Goal: Task Accomplishment & Management: Complete application form

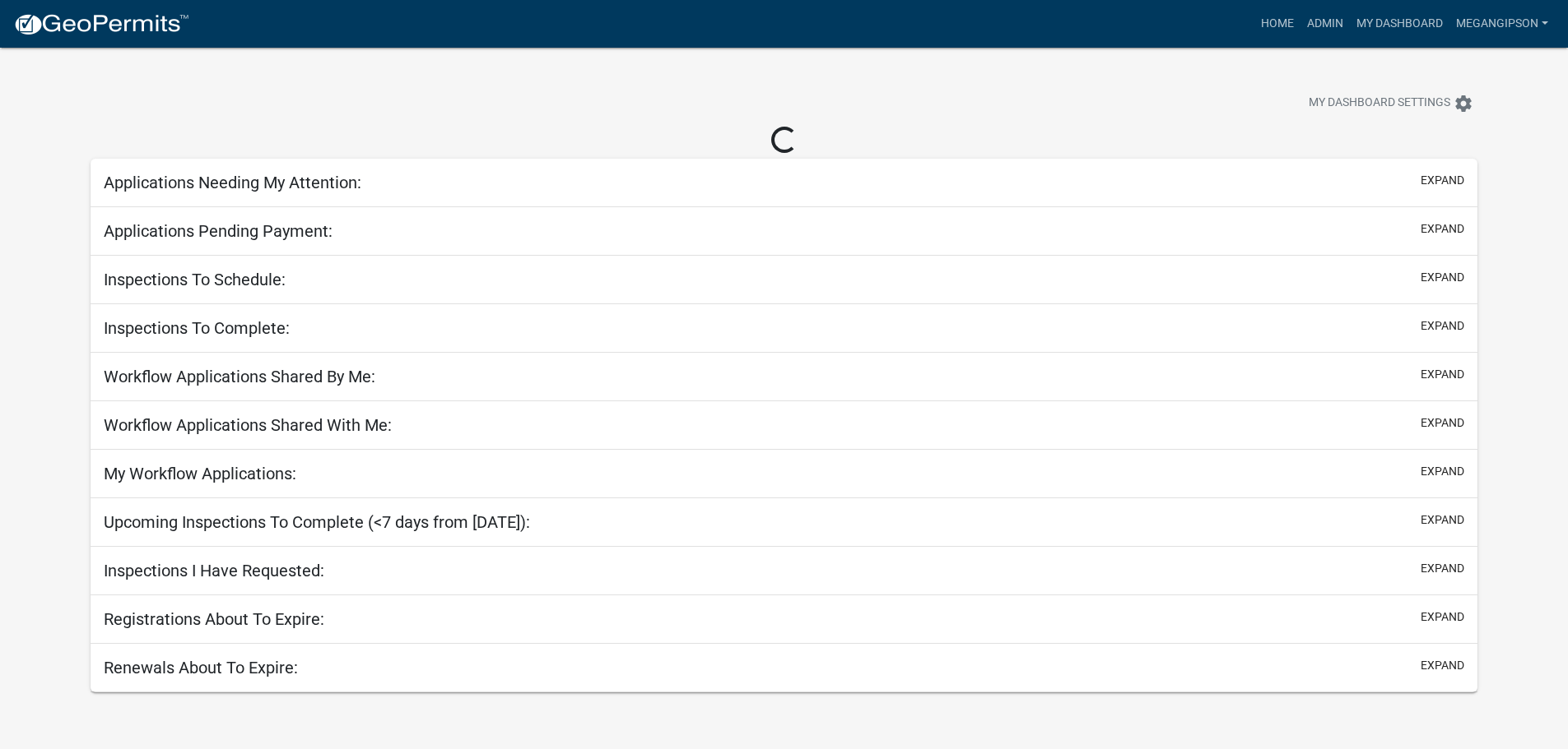
select select "3: 100"
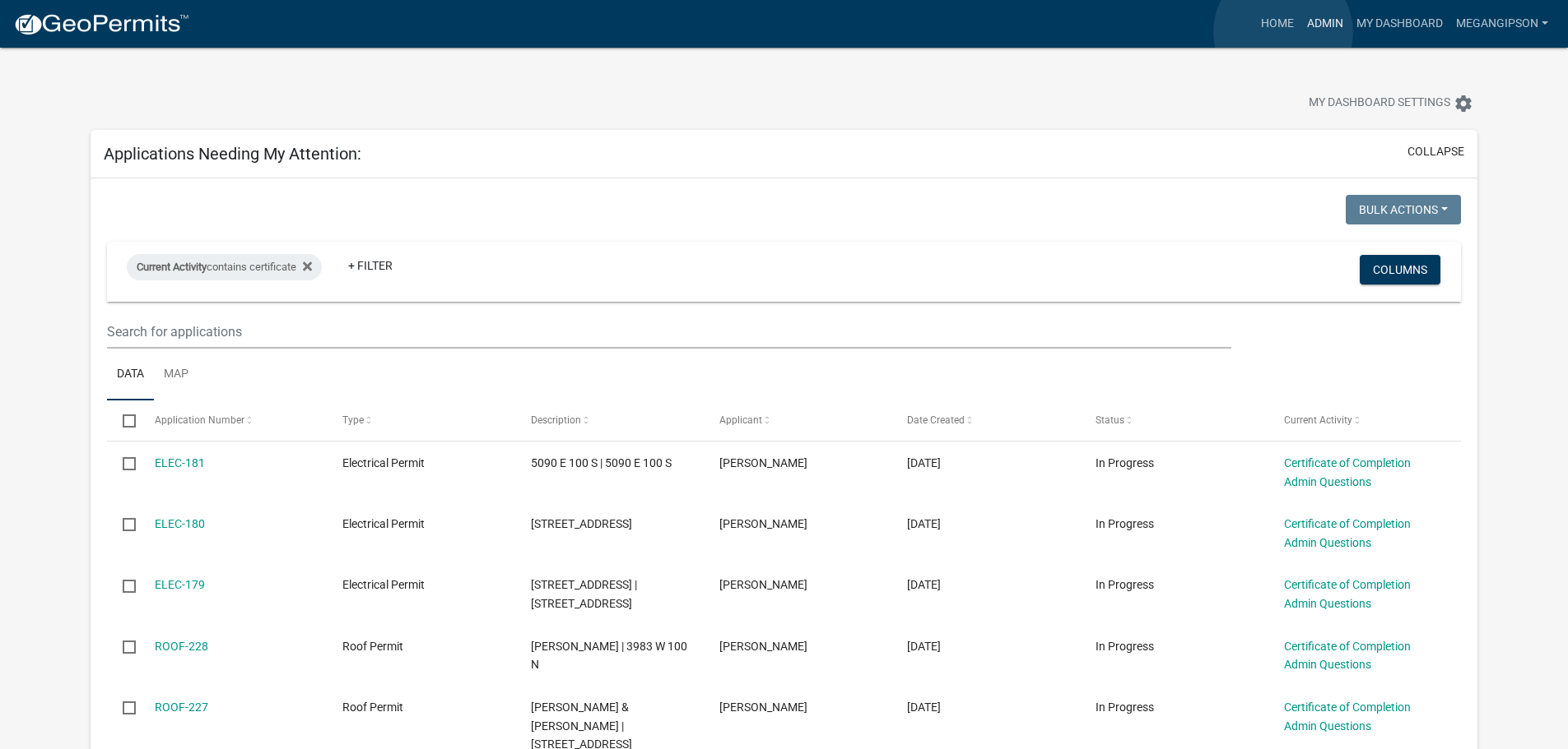
click at [1301, 32] on link "Admin" at bounding box center [1325, 23] width 49 height 31
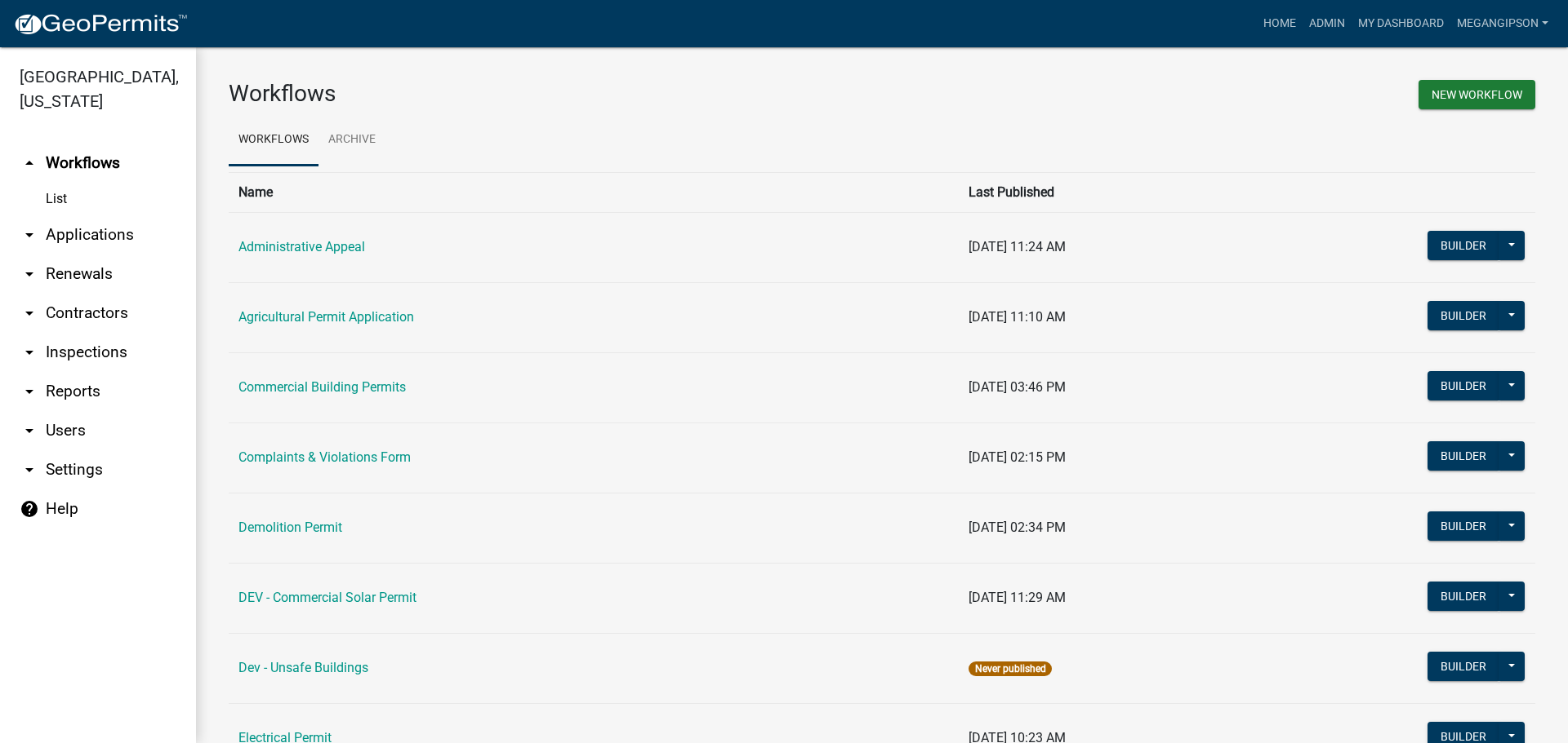
click at [85, 247] on link "arrow_drop_down Applications" at bounding box center [98, 235] width 196 height 39
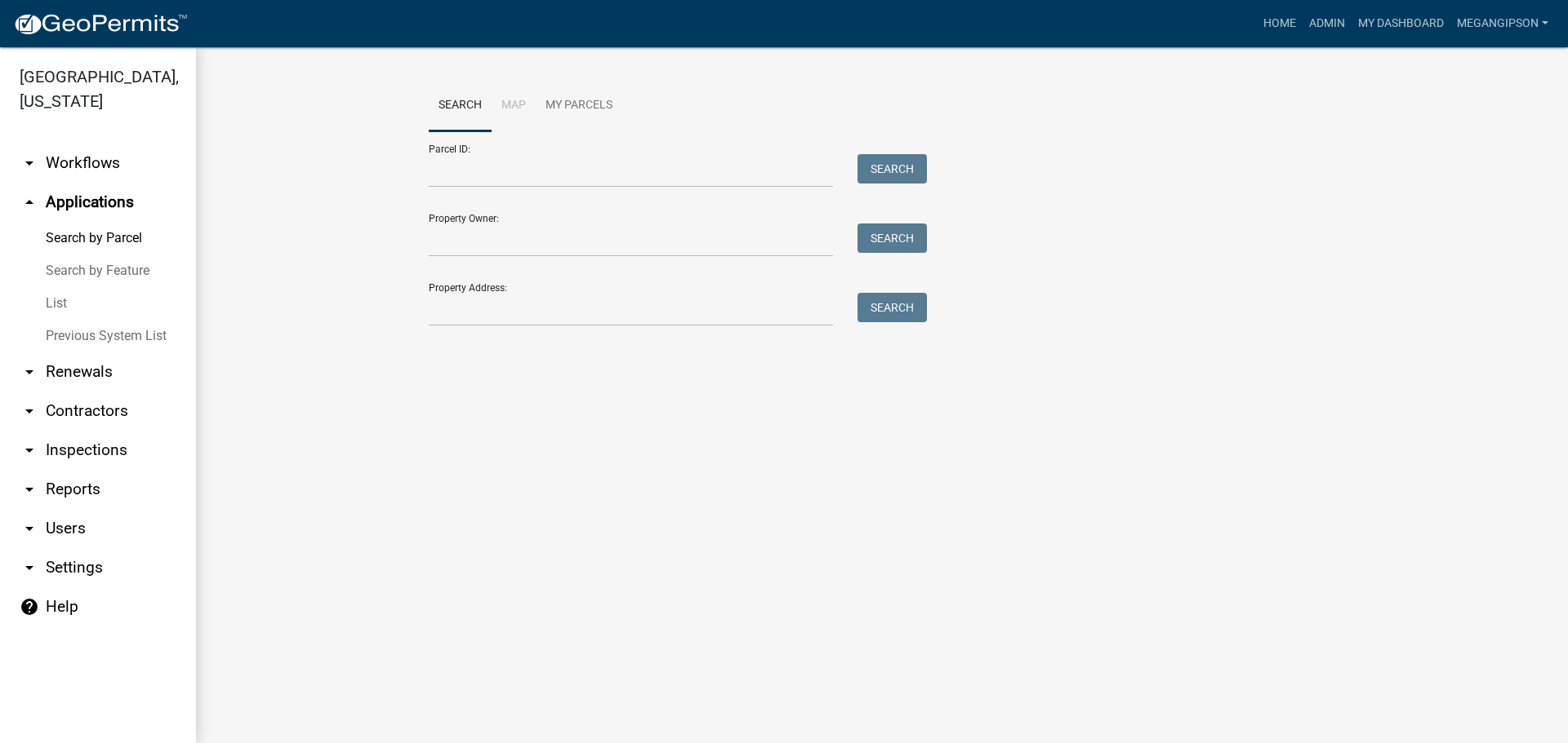
click at [75, 315] on link "List" at bounding box center [98, 303] width 196 height 33
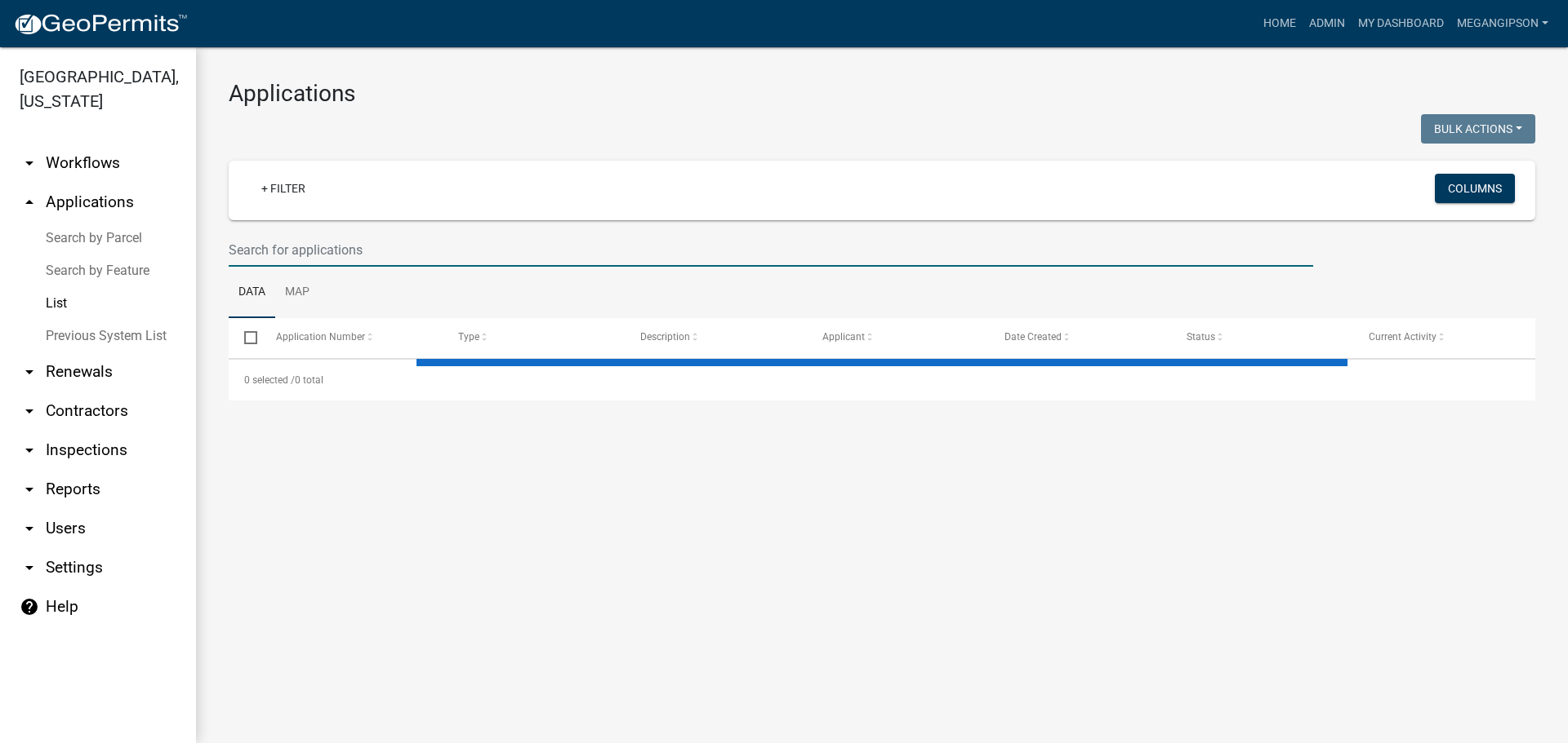
click at [258, 267] on input "text" at bounding box center [771, 250] width 1085 height 34
select select "3: 100"
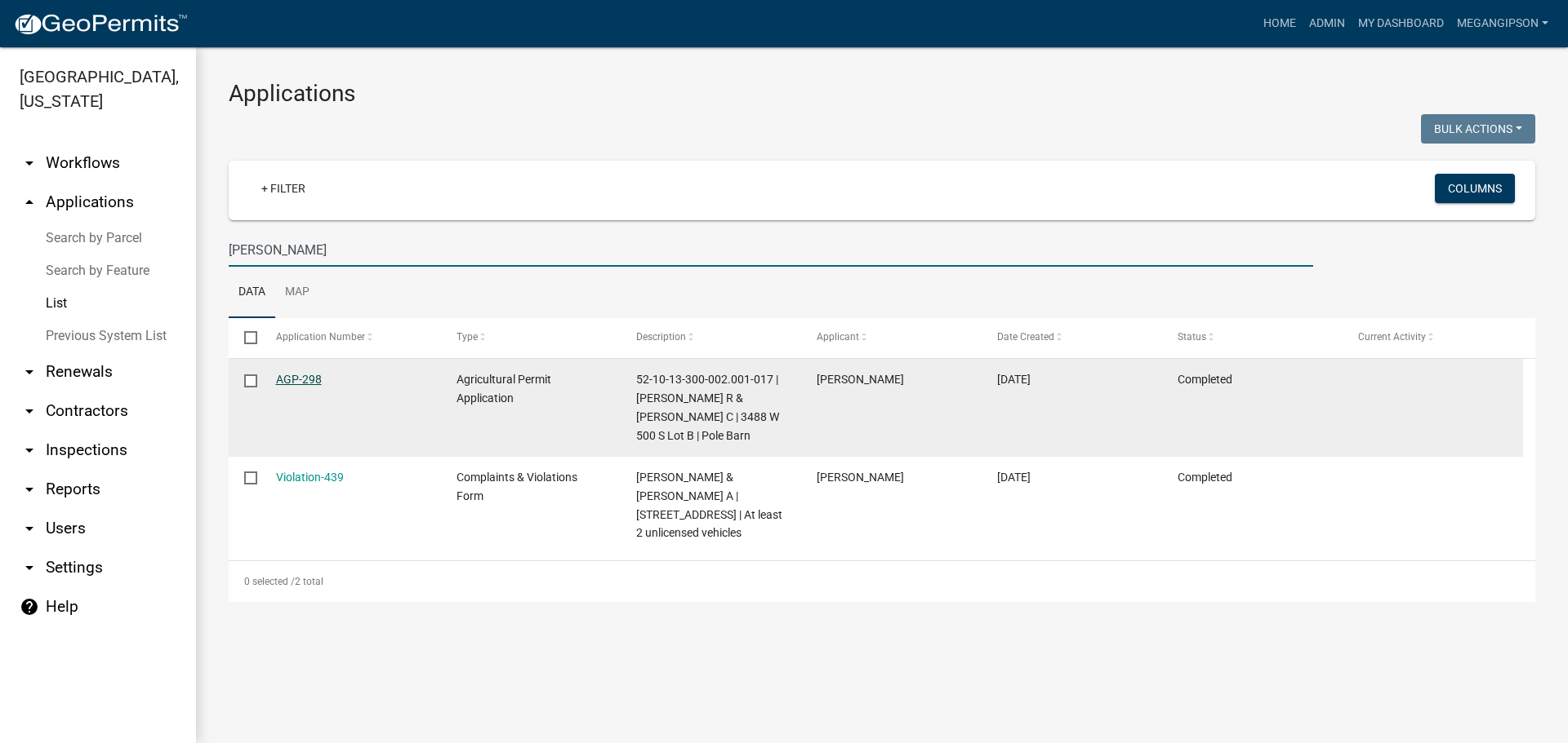
type input "[PERSON_NAME]"
click at [293, 386] on link "AGP-298" at bounding box center [298, 379] width 45 height 13
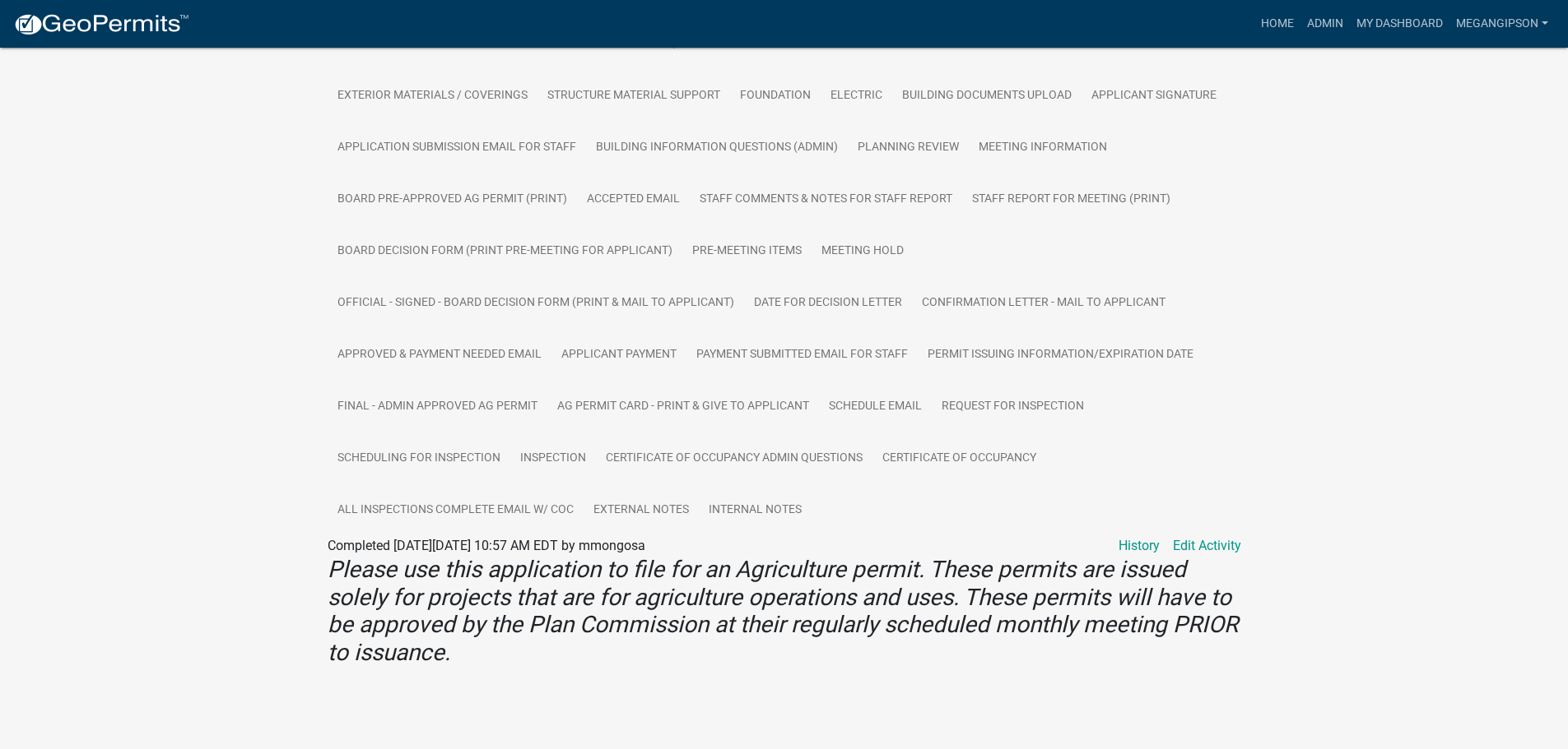
scroll to position [697, 0]
click at [699, 484] on link "Internal Notes" at bounding box center [756, 510] width 113 height 53
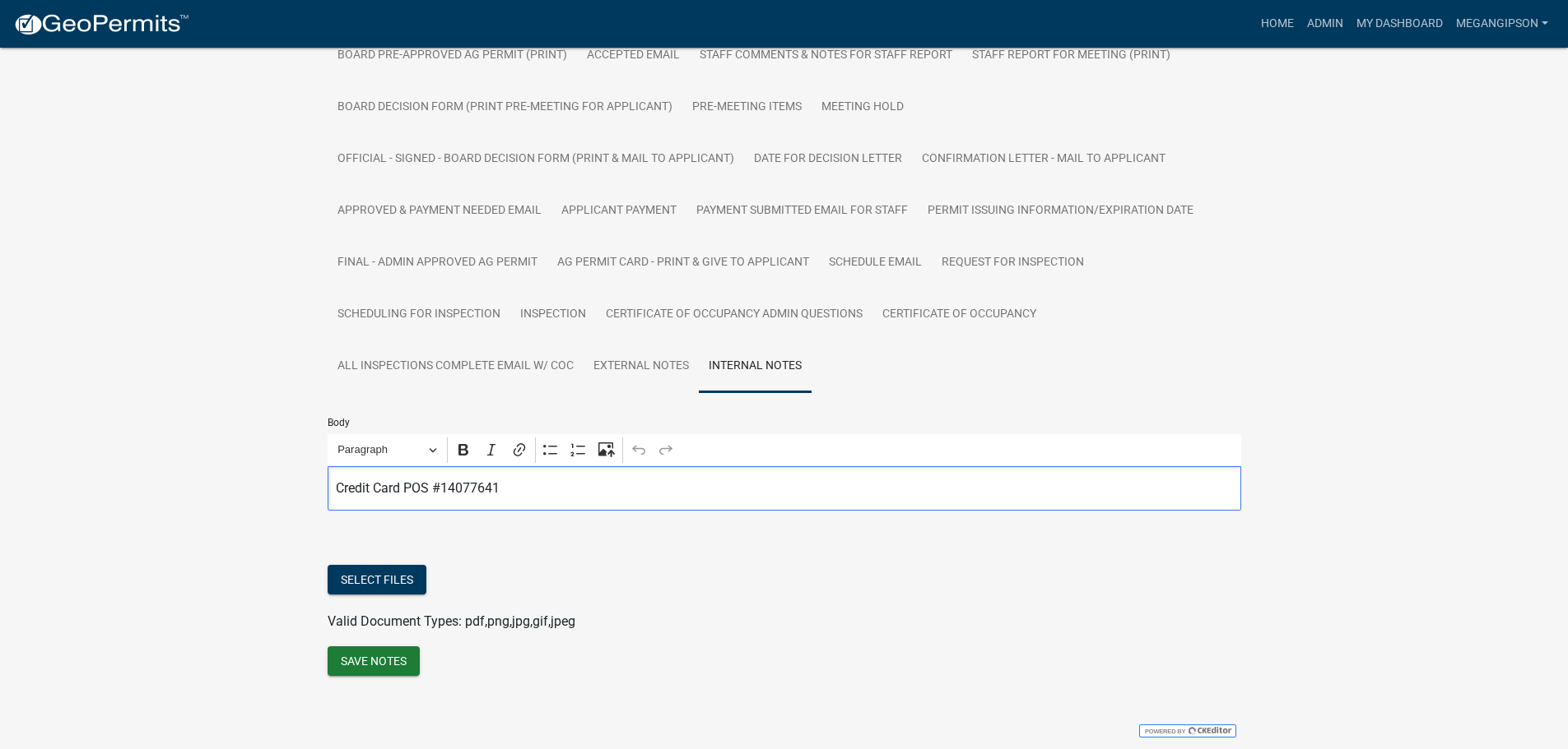
click at [600, 499] on p "Credit Card POS #14077641" at bounding box center [784, 489] width 897 height 20
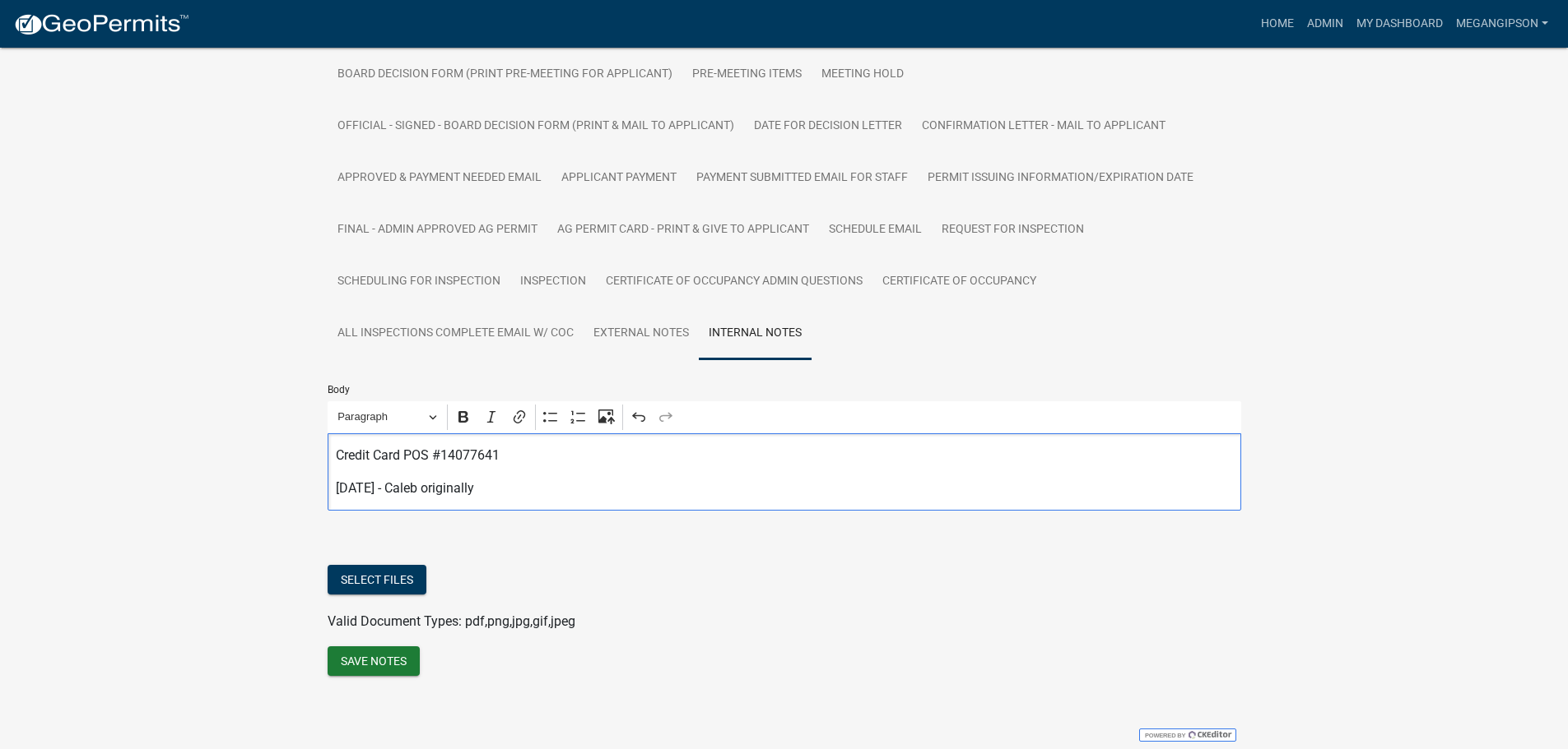
click at [621, 499] on p "[DATE] - Caleb originally" at bounding box center [784, 489] width 897 height 20
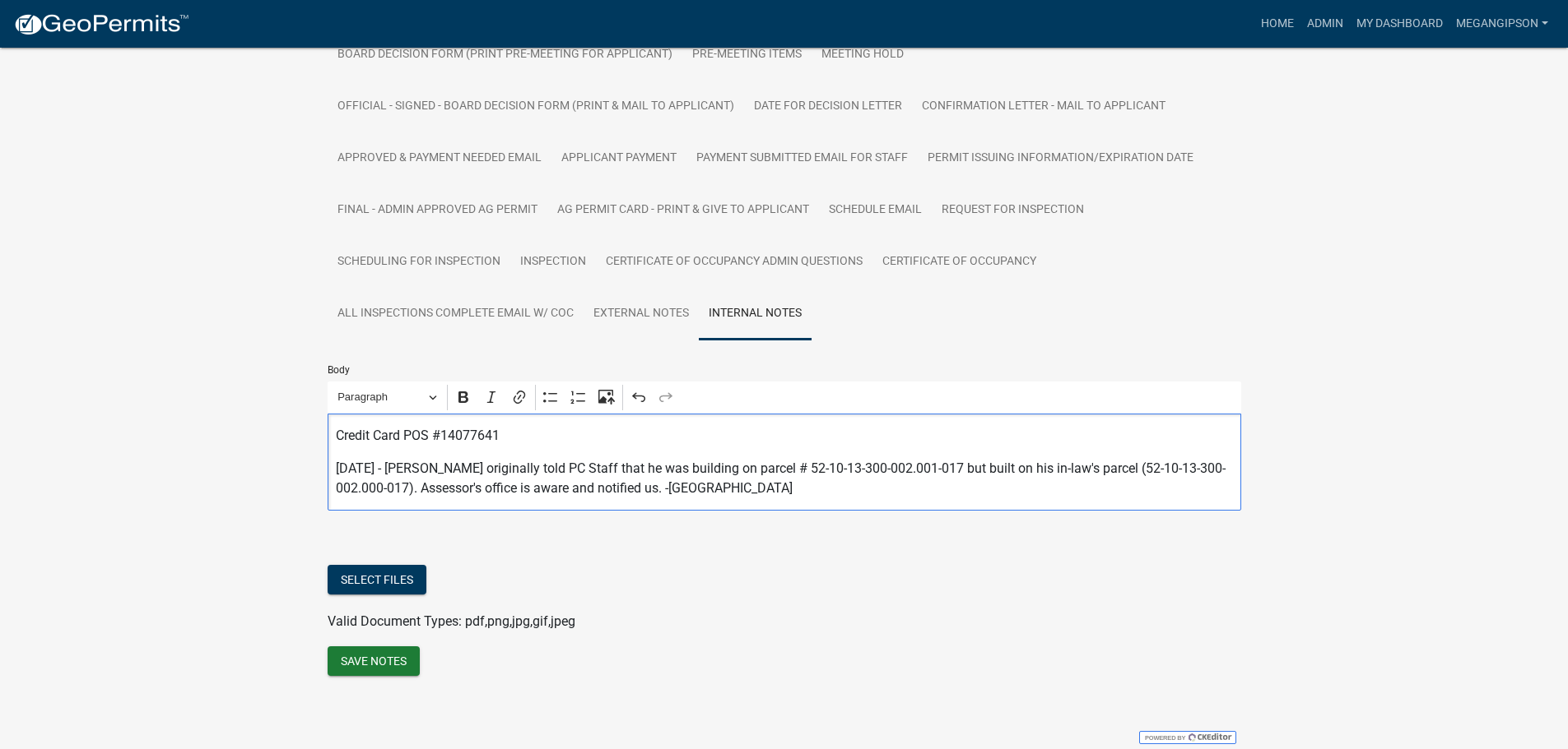
scroll to position [916, 0]
click at [340, 652] on button "Save Notes" at bounding box center [373, 661] width 92 height 30
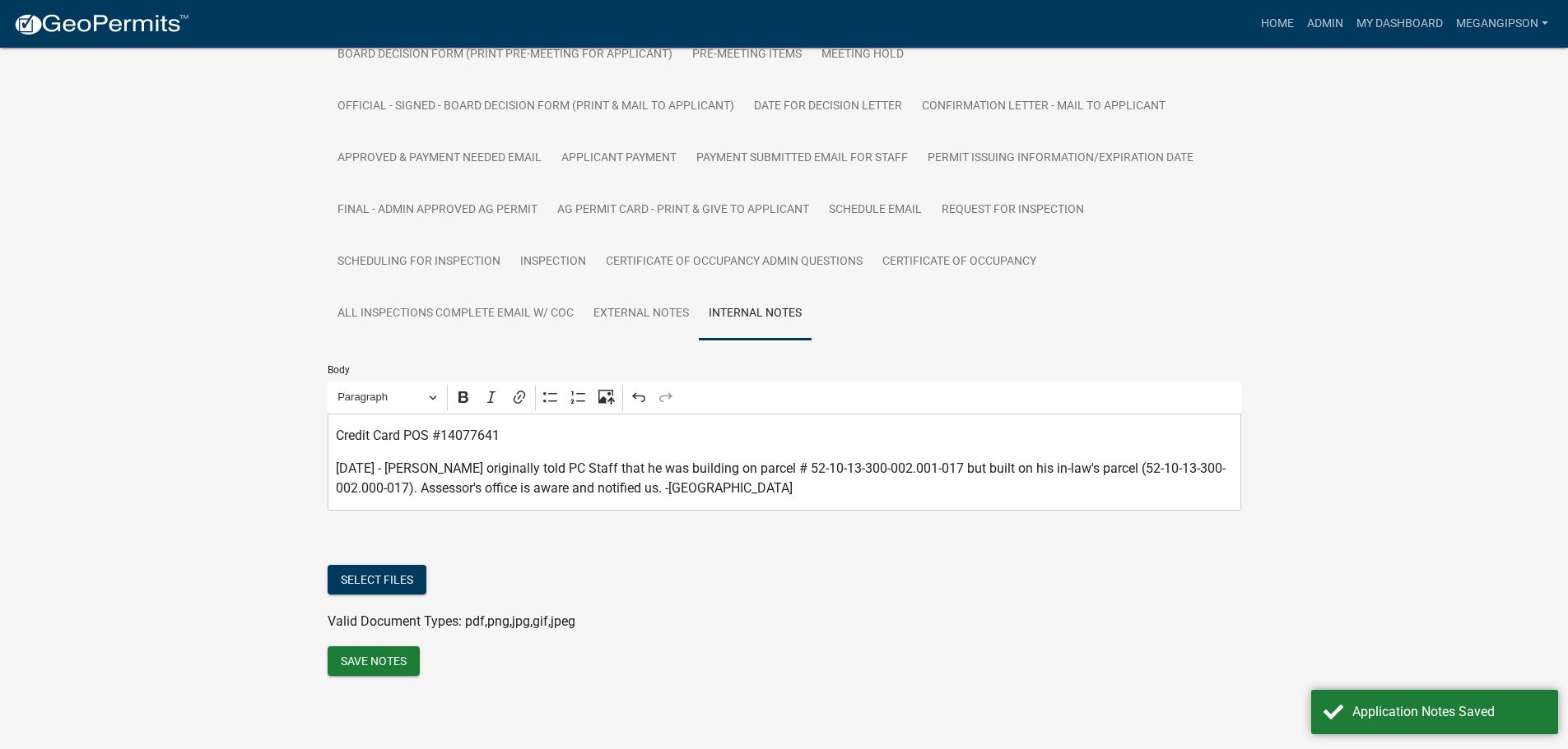
click at [1316, 386] on div "Agricultural Permit Application AGP-298 Amount Paid $150.00 Actions View receip…" at bounding box center [784, 58] width 1568 height 1344
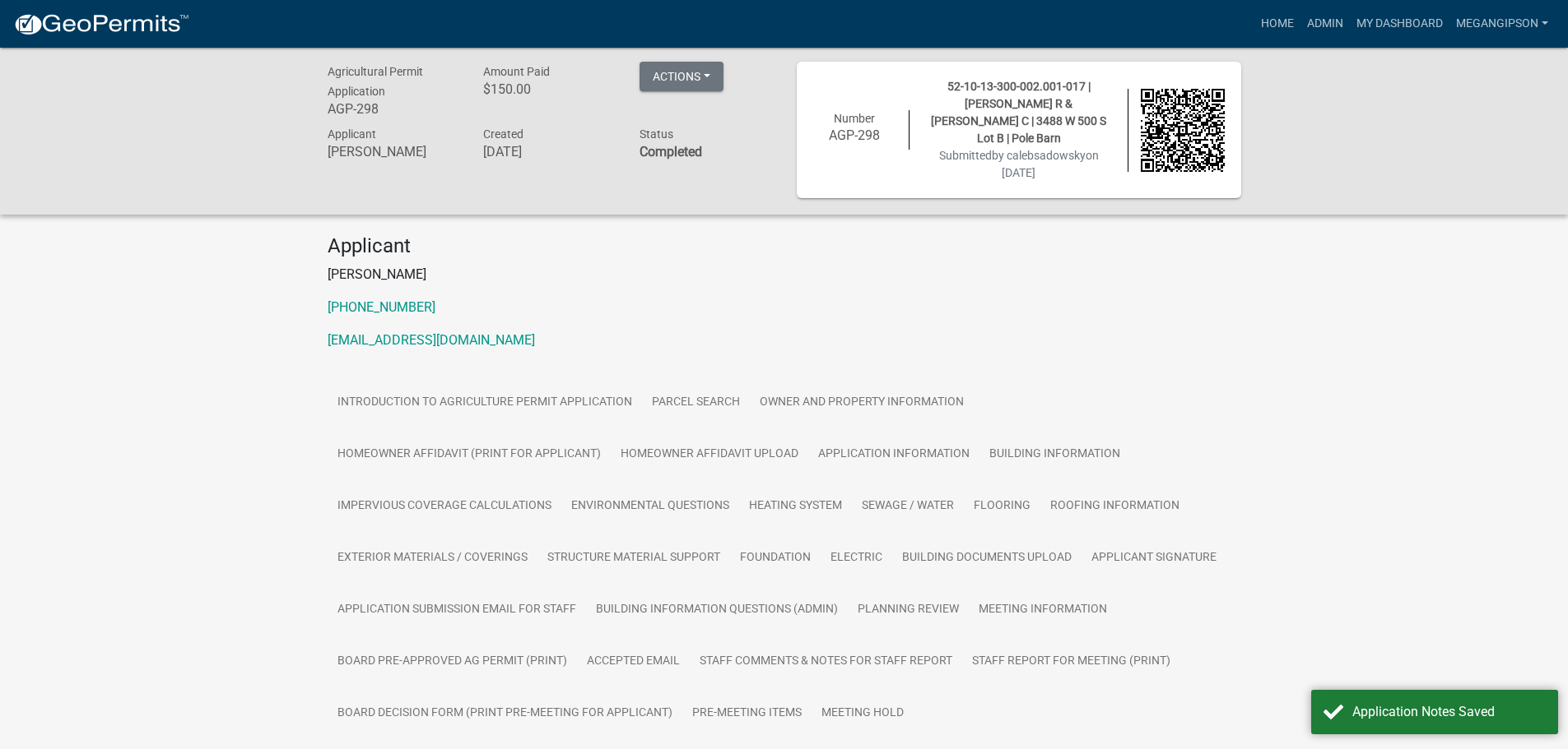
scroll to position [0, 0]
click at [1369, 21] on link "My Dashboard" at bounding box center [1399, 23] width 100 height 31
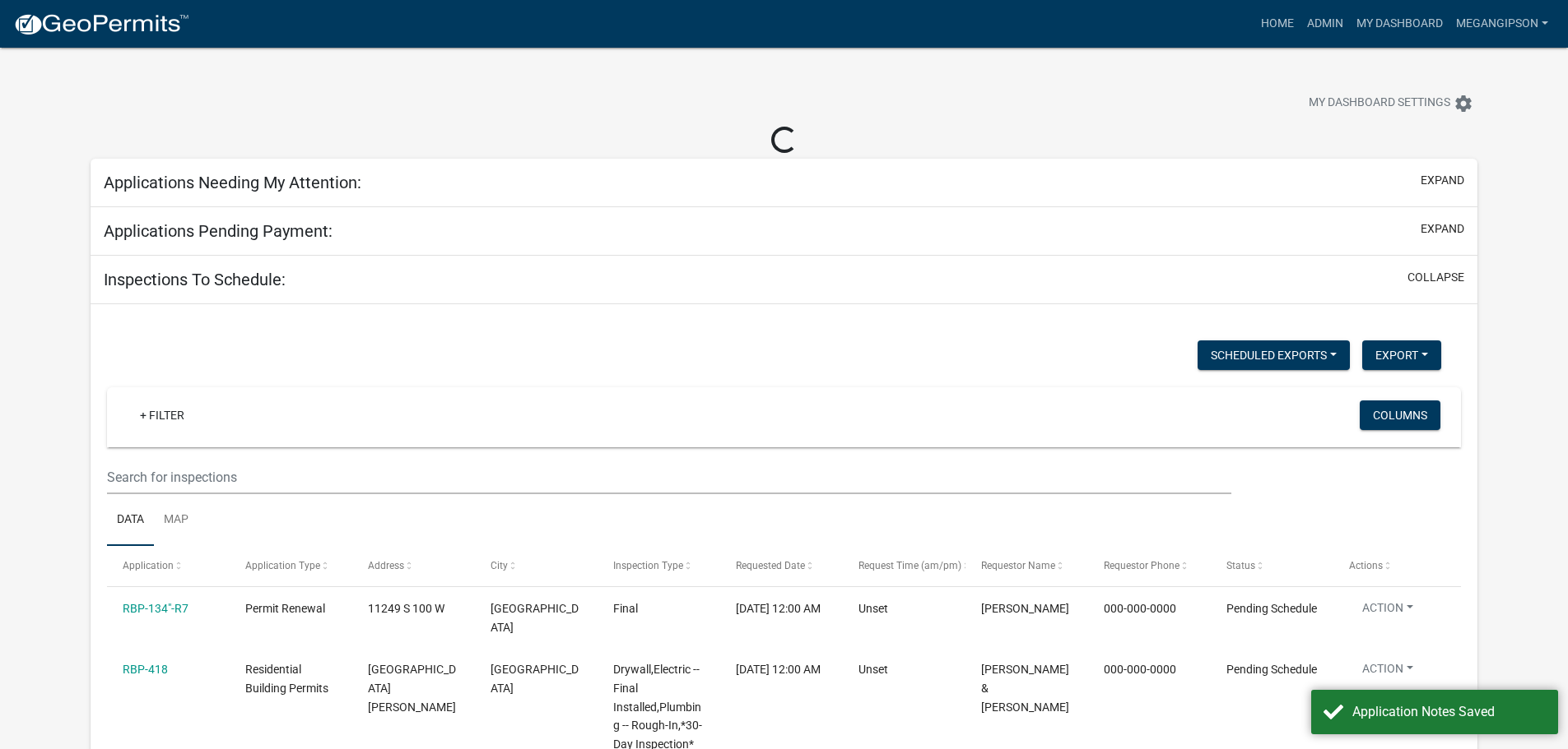
select select "3: 100"
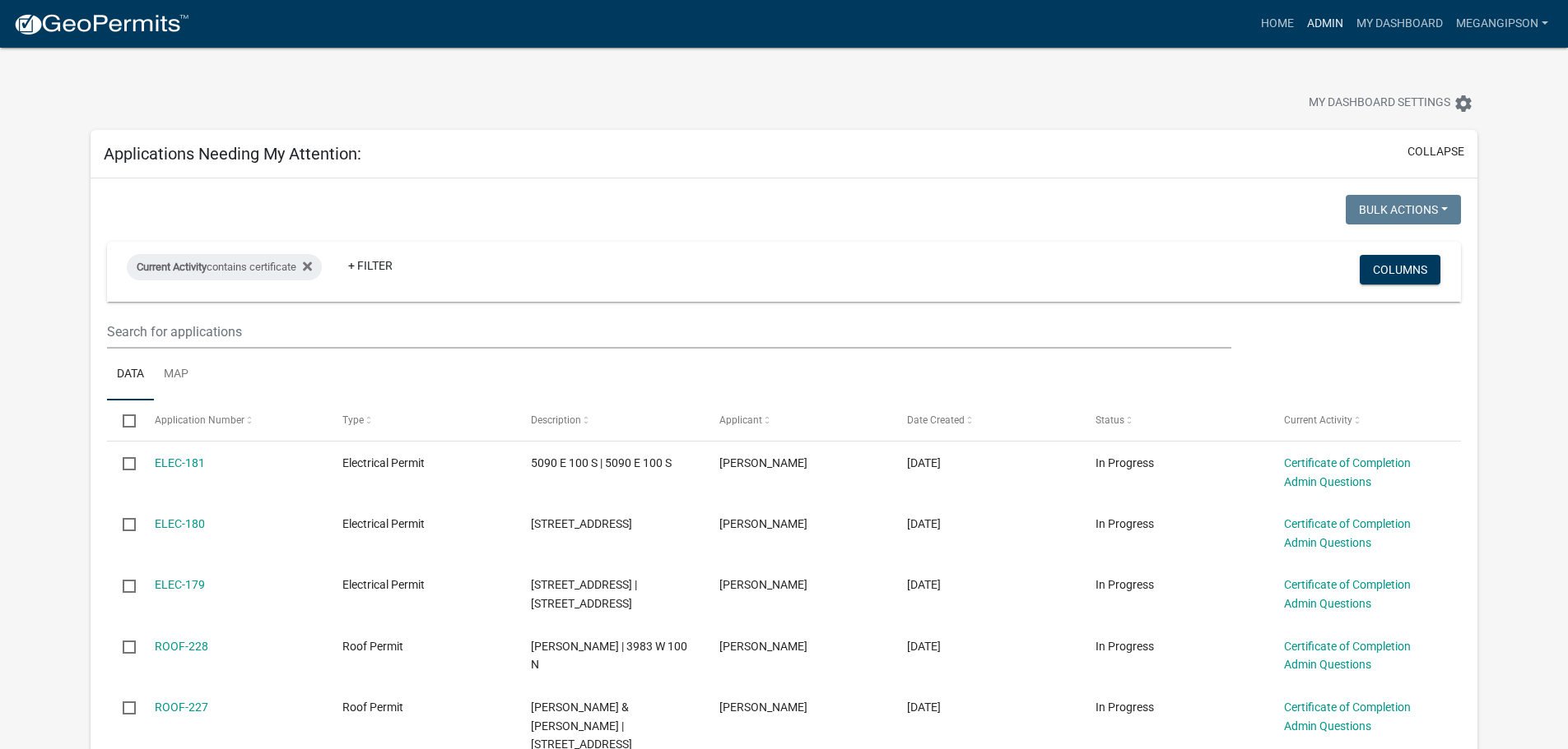
click at [1309, 26] on link "Admin" at bounding box center [1325, 23] width 49 height 31
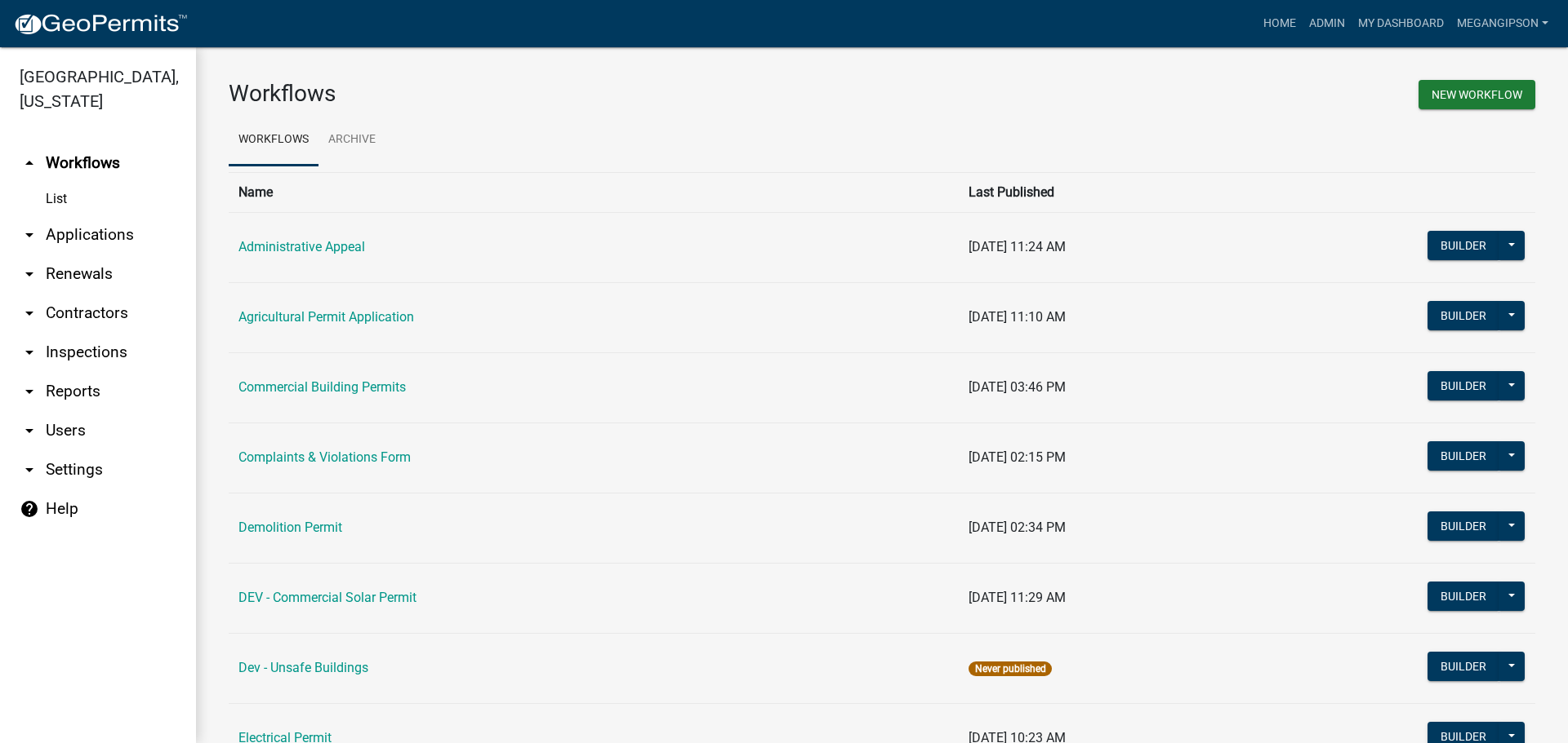
click at [97, 254] on link "arrow_drop_down Applications" at bounding box center [98, 235] width 196 height 39
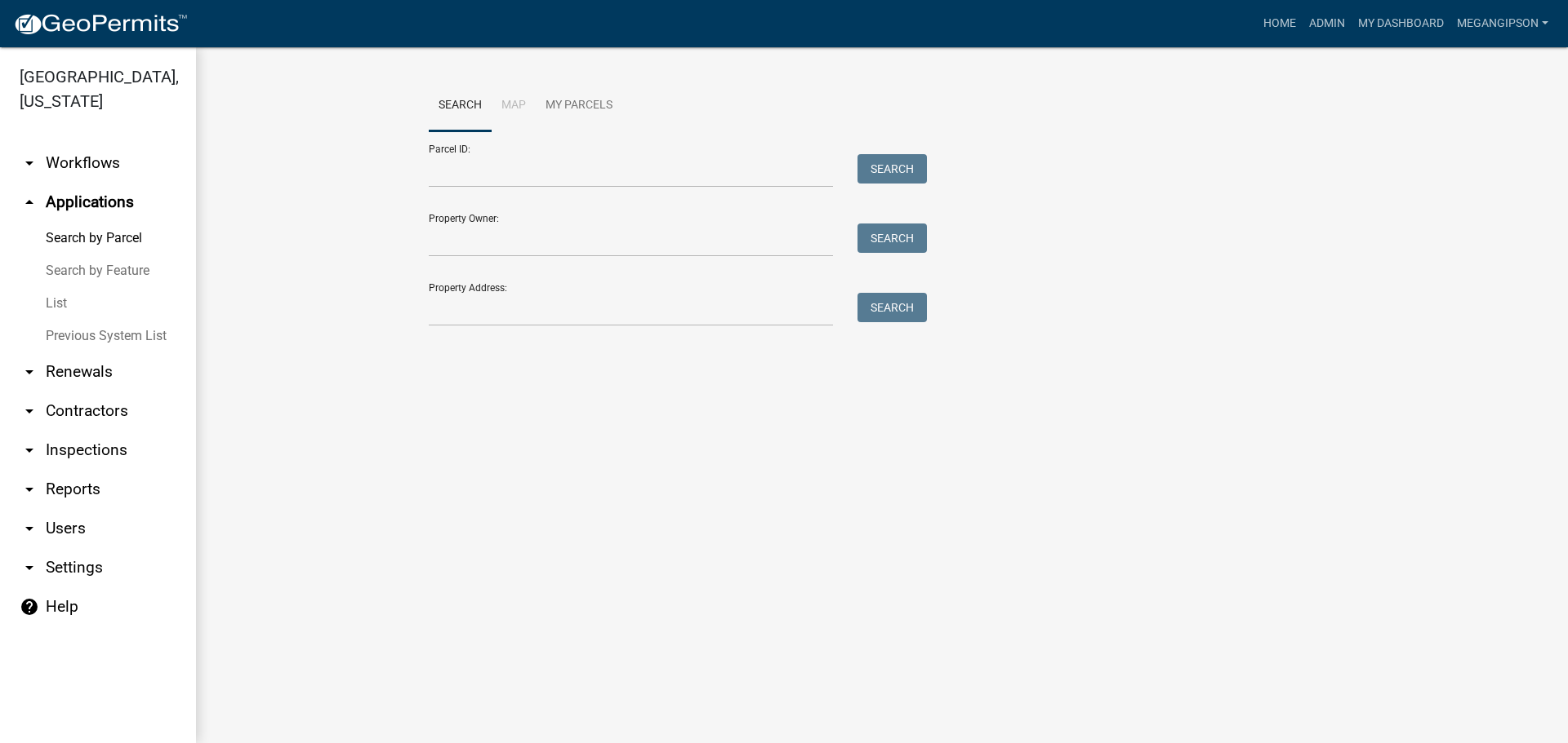
click at [87, 320] on link "List" at bounding box center [98, 303] width 196 height 33
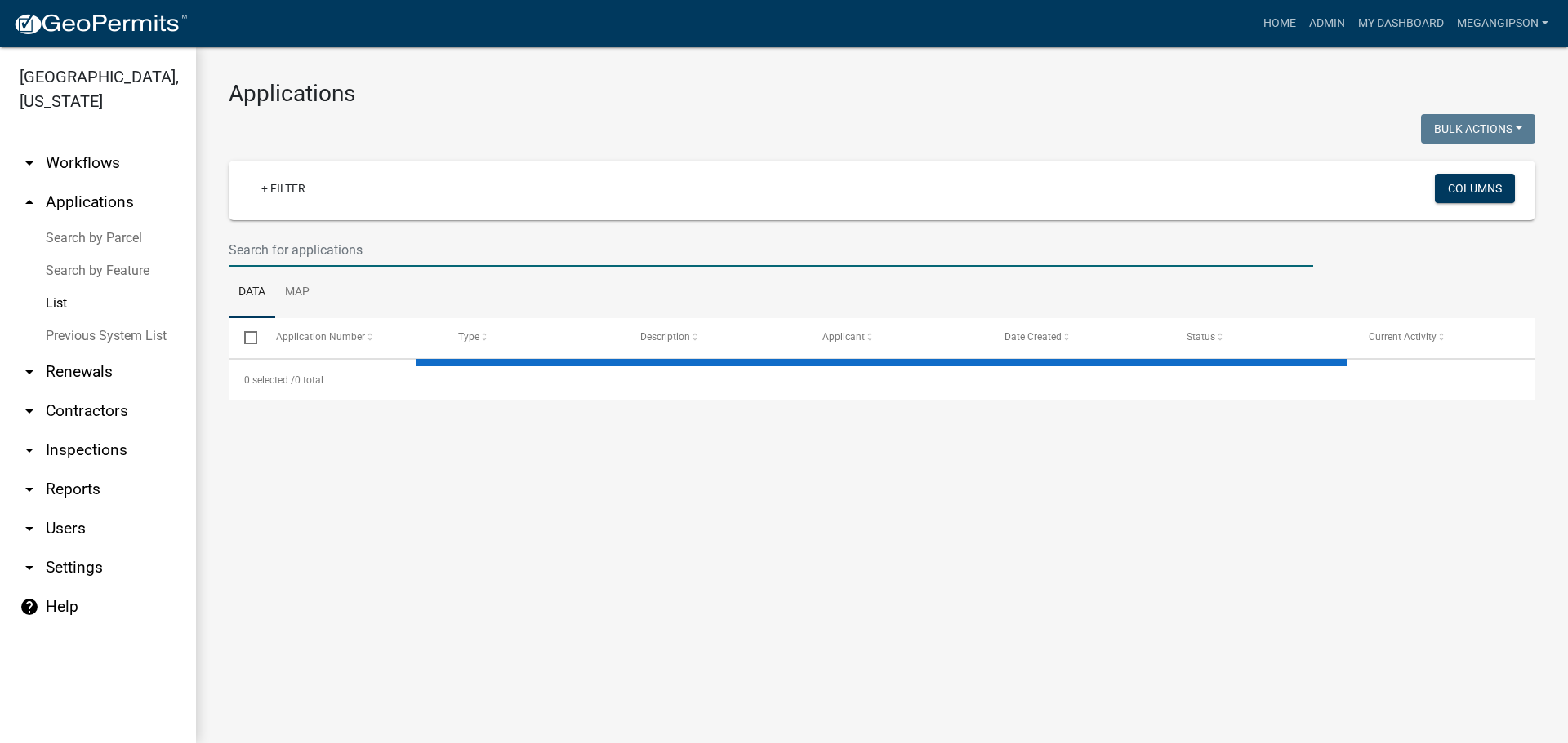
click at [321, 267] on input "text" at bounding box center [771, 250] width 1085 height 34
select select "3: 100"
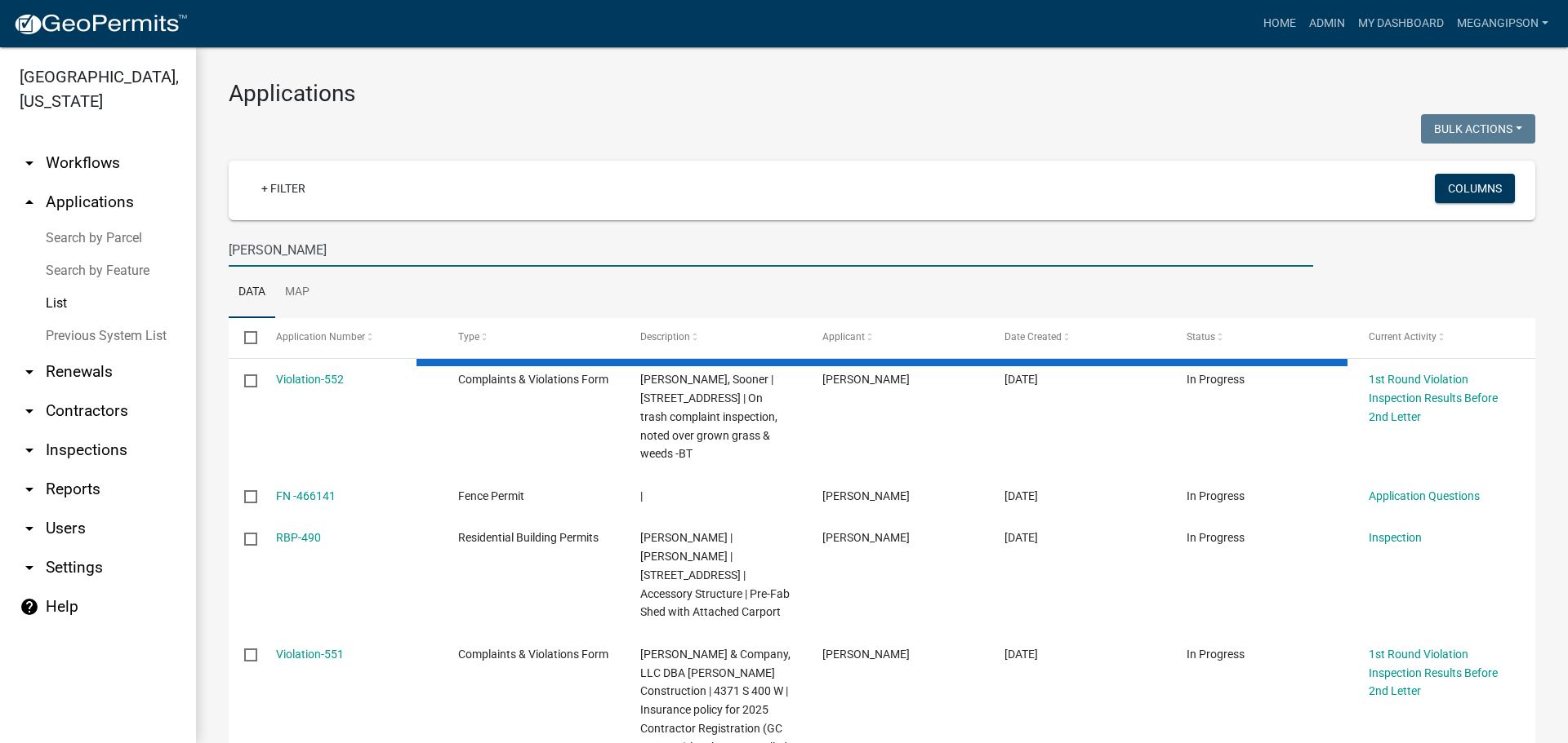
click at [255, 267] on input "[PERSON_NAME]" at bounding box center [771, 250] width 1085 height 34
type input "[PERSON_NAME]"
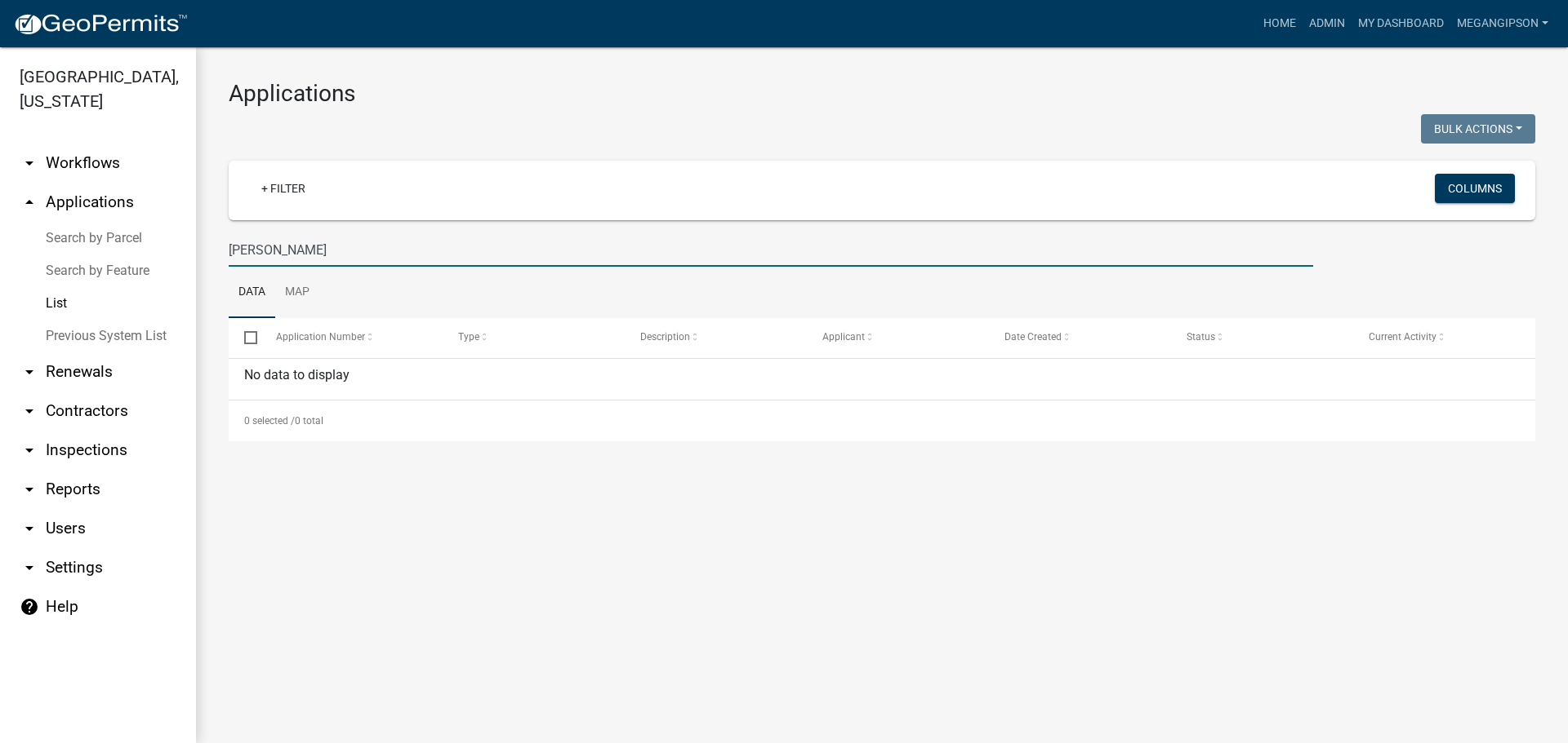
drag, startPoint x: 391, startPoint y: 259, endPoint x: 45, endPoint y: 227, distance: 347.5
click at [110, 244] on div "[GEOGRAPHIC_DATA], [US_STATE] arrow_drop_down Workflows List arrow_drop_up Appl…" at bounding box center [784, 395] width 1568 height 696
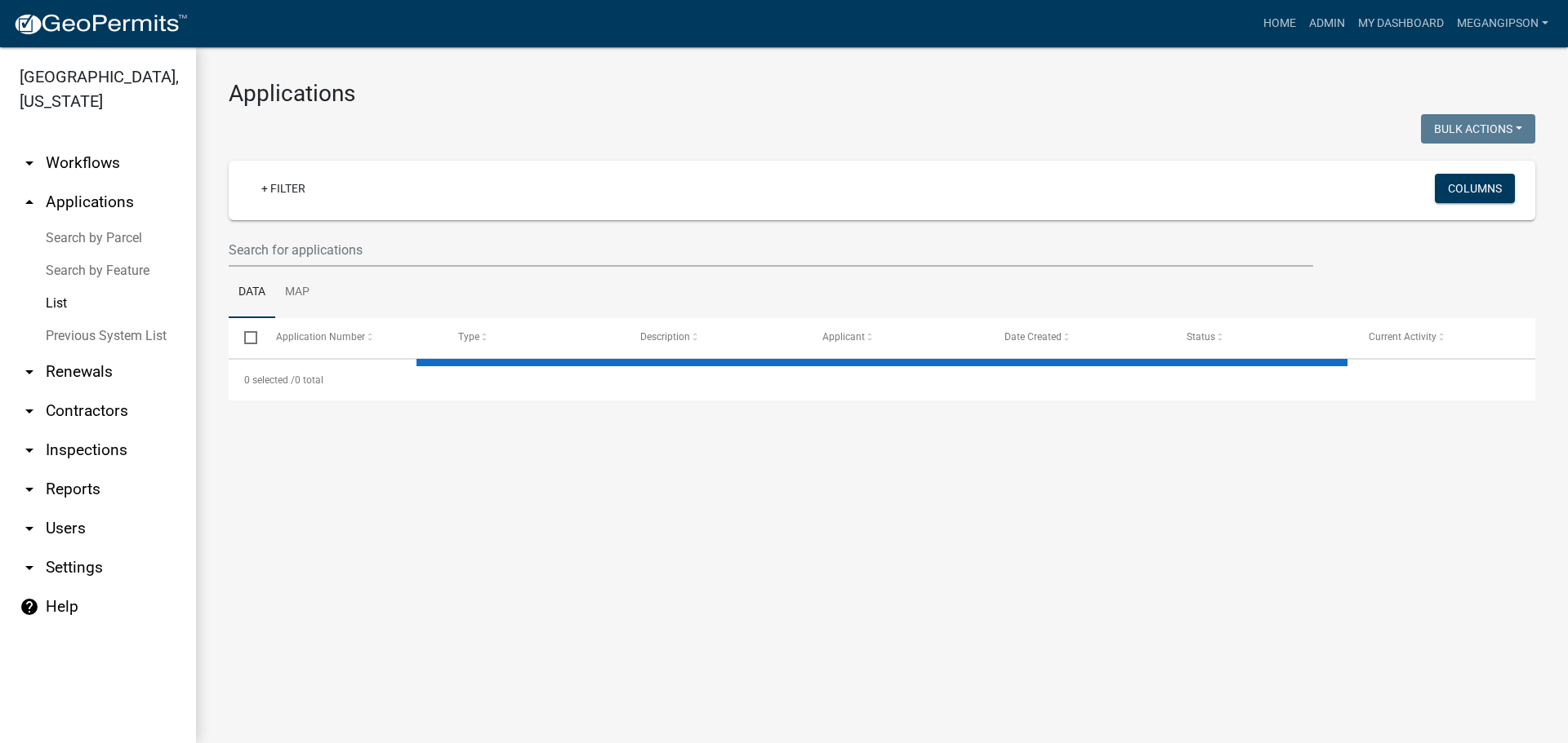
select select "3: 100"
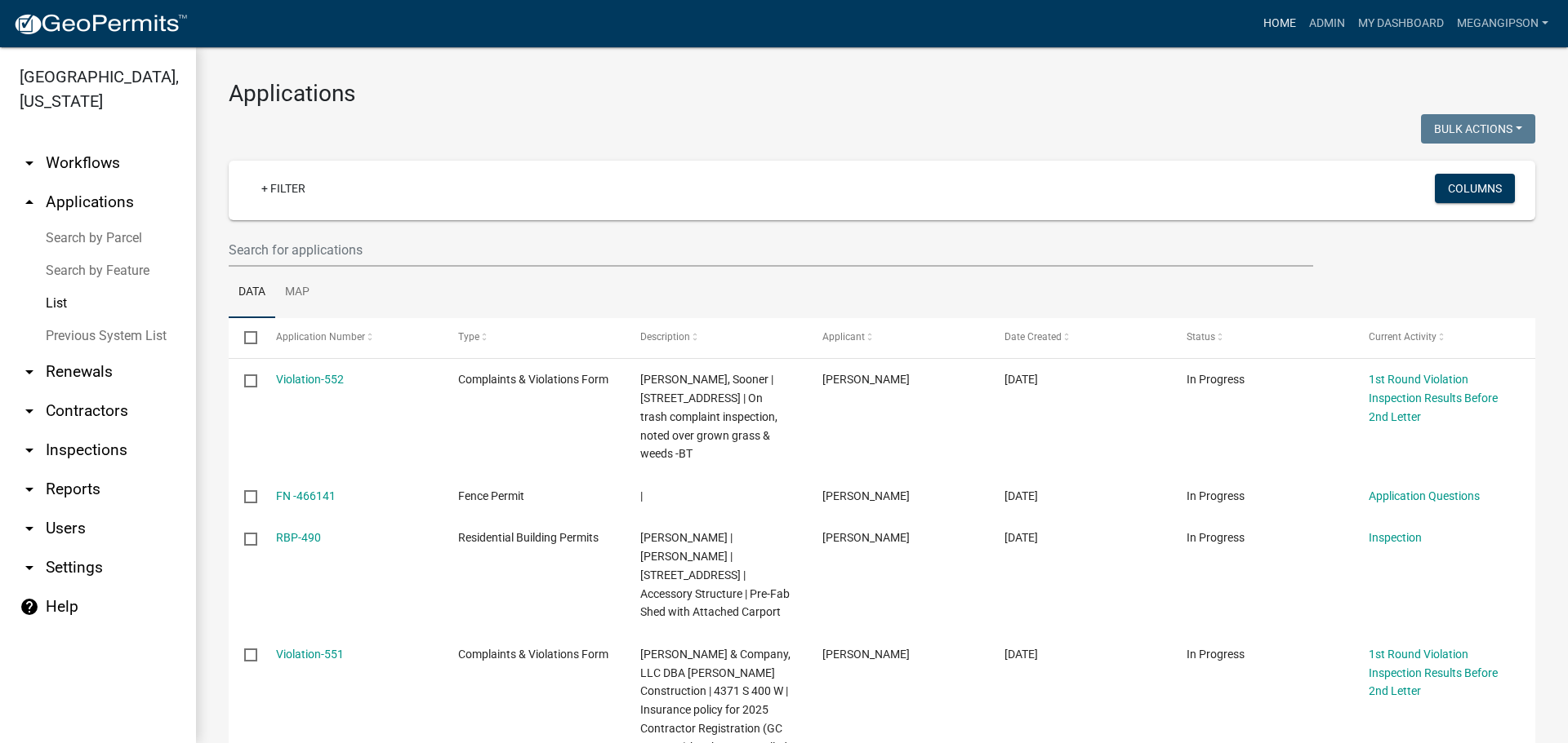
click at [1256, 25] on link "Home" at bounding box center [1279, 23] width 45 height 31
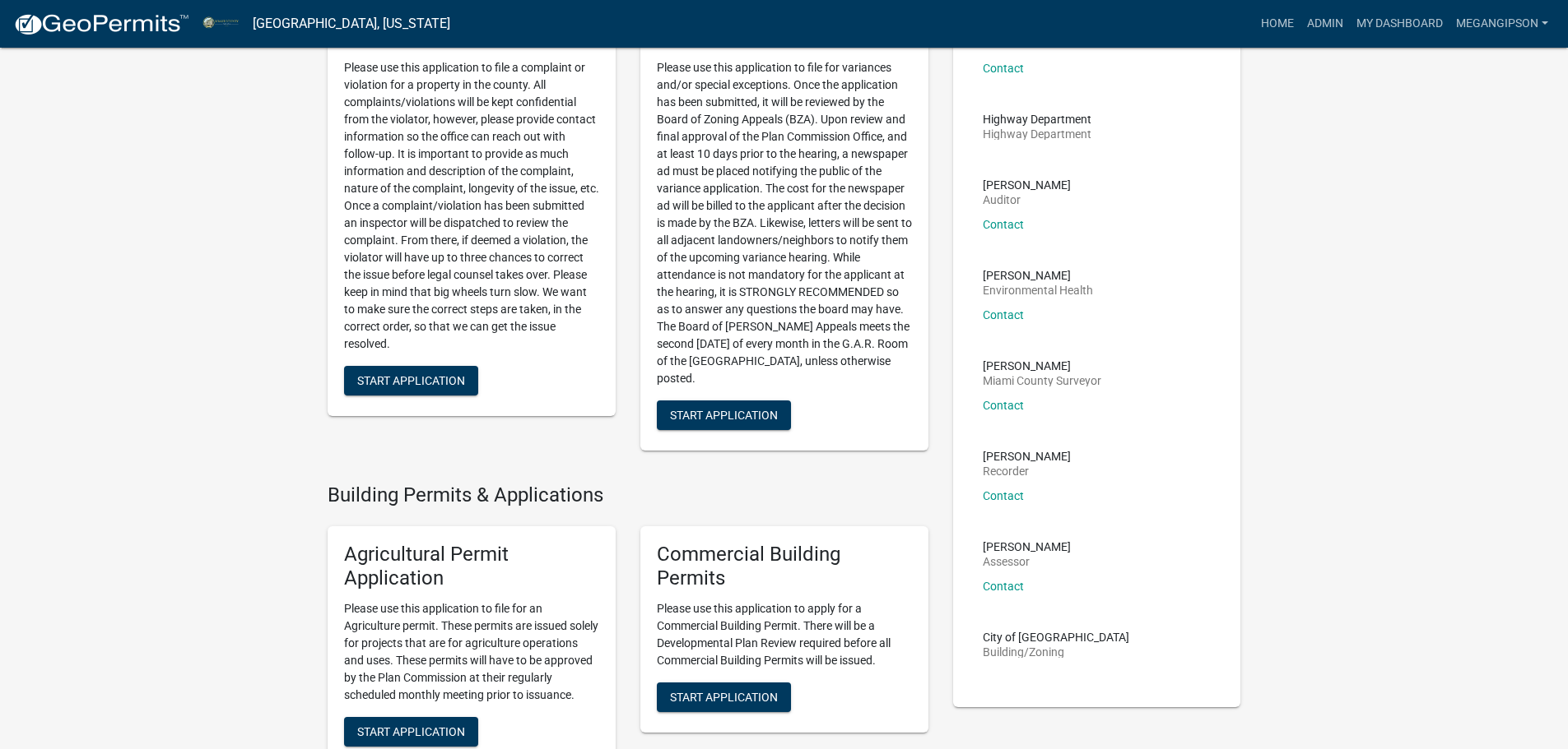
scroll to position [493, 0]
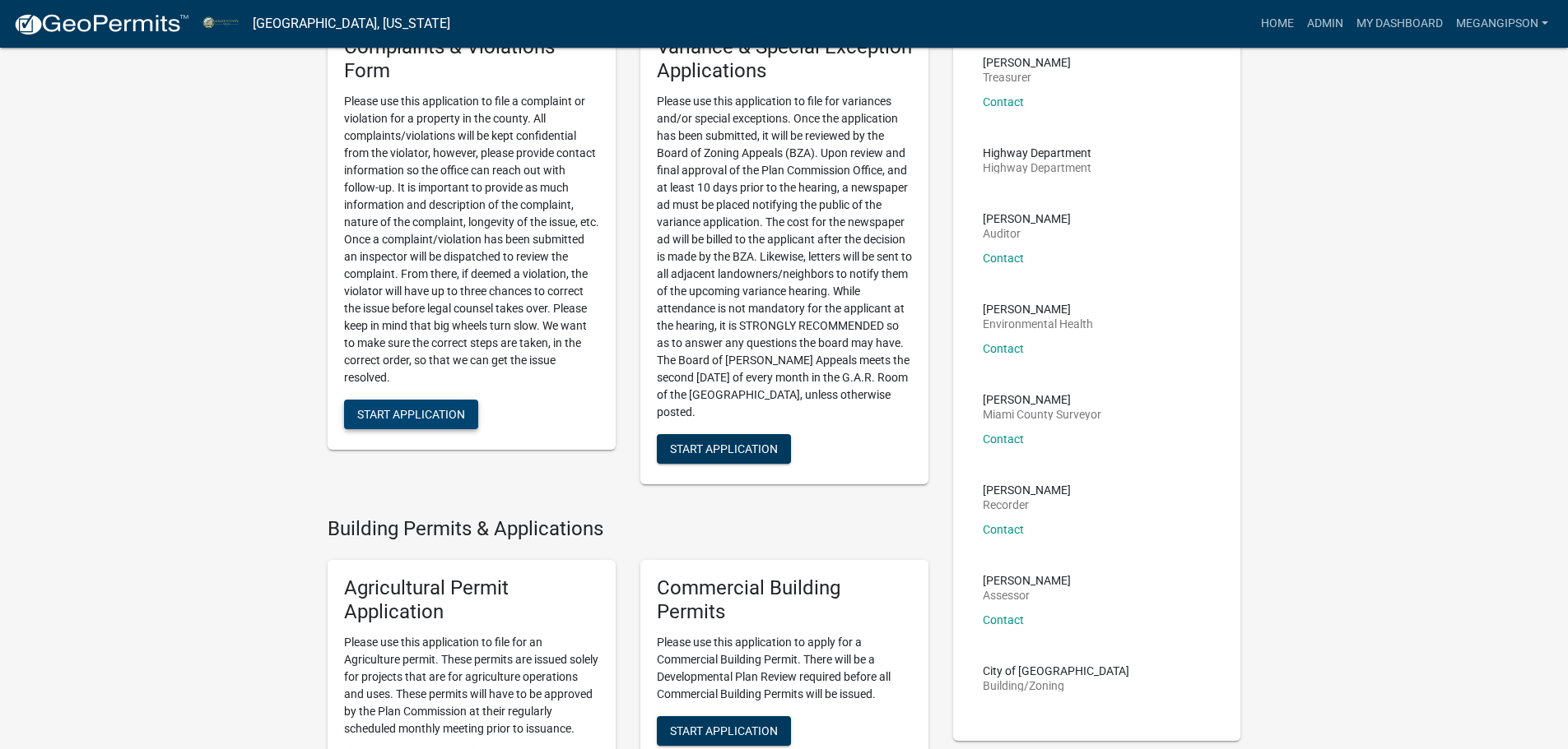
click at [434, 421] on span "Start Application" at bounding box center [411, 414] width 108 height 13
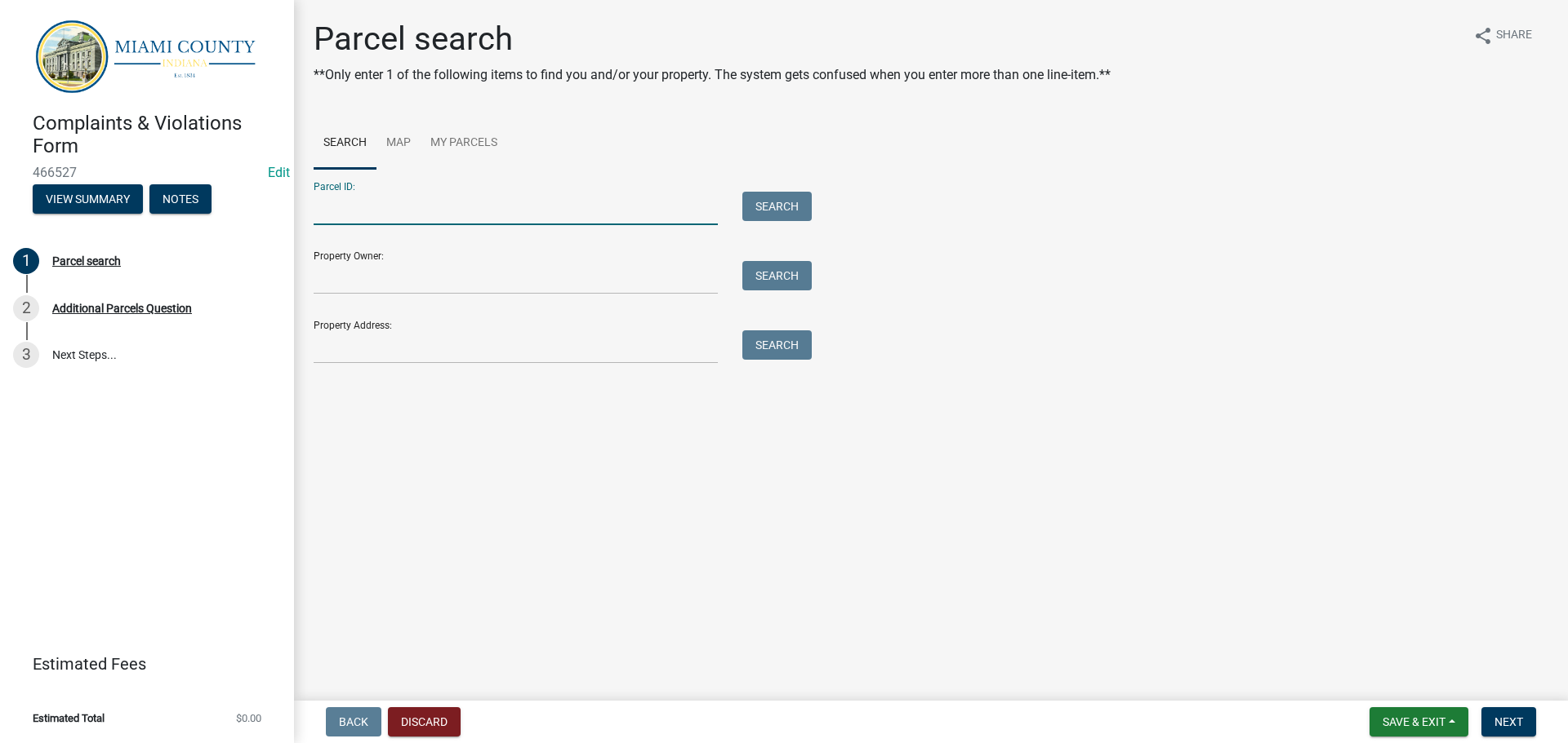
click at [427, 225] on input "Parcel ID:" at bounding box center [516, 209] width 404 height 34
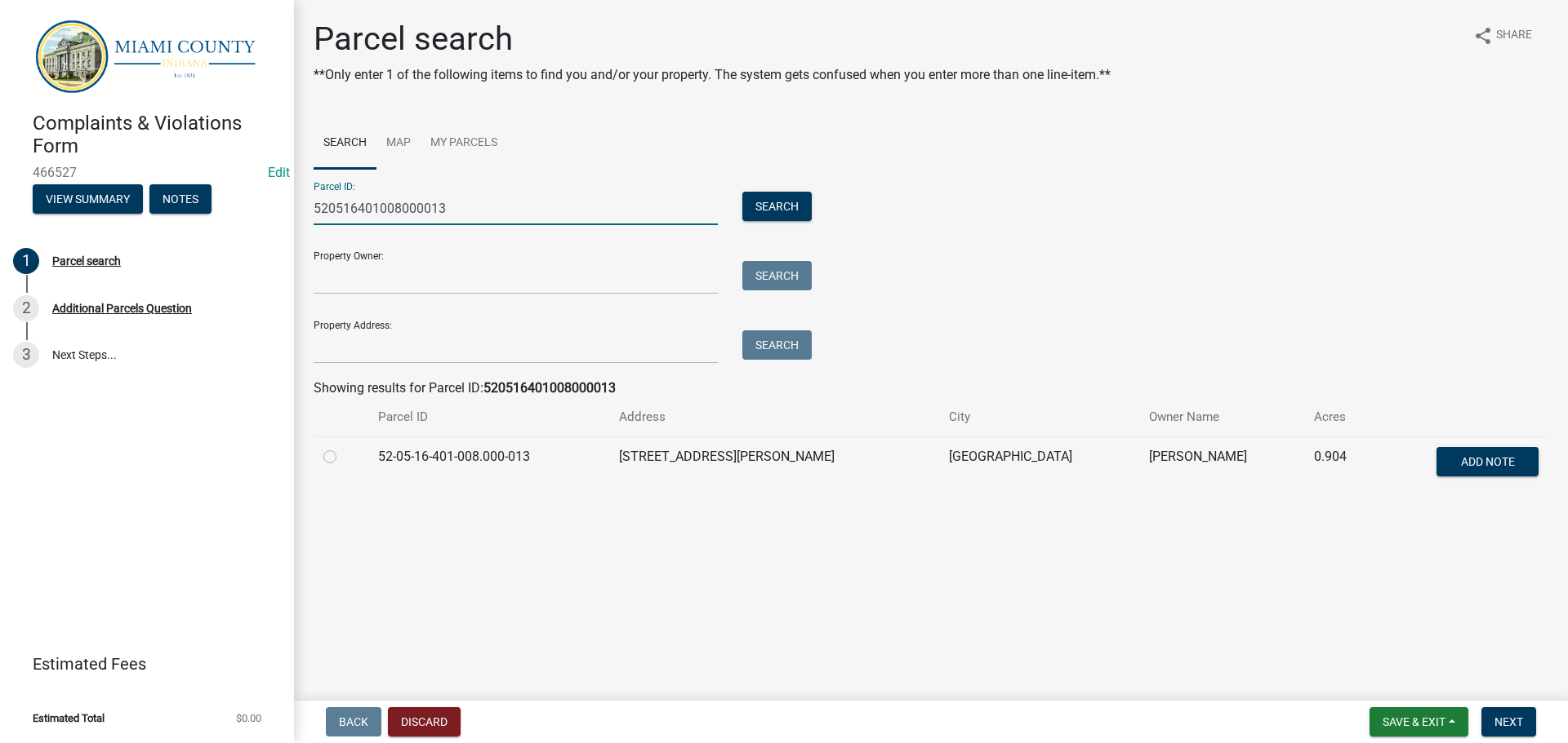
type input "520516401008000013"
click at [343, 448] on label at bounding box center [343, 448] width 0 height 0
click at [343, 457] on input "radio" at bounding box center [348, 453] width 11 height 11
radio input "true"
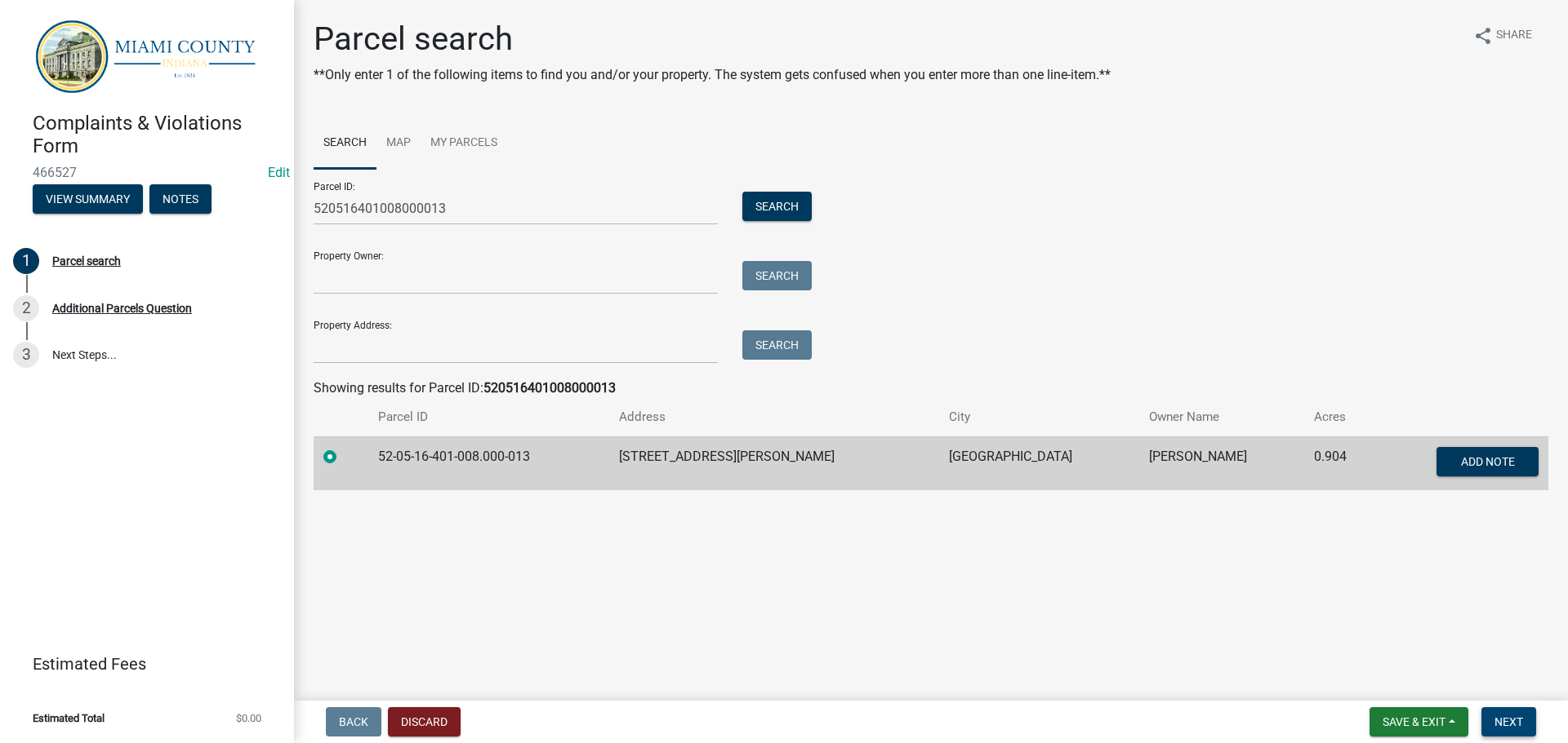
click at [1512, 709] on button "Next" at bounding box center [1508, 722] width 54 height 29
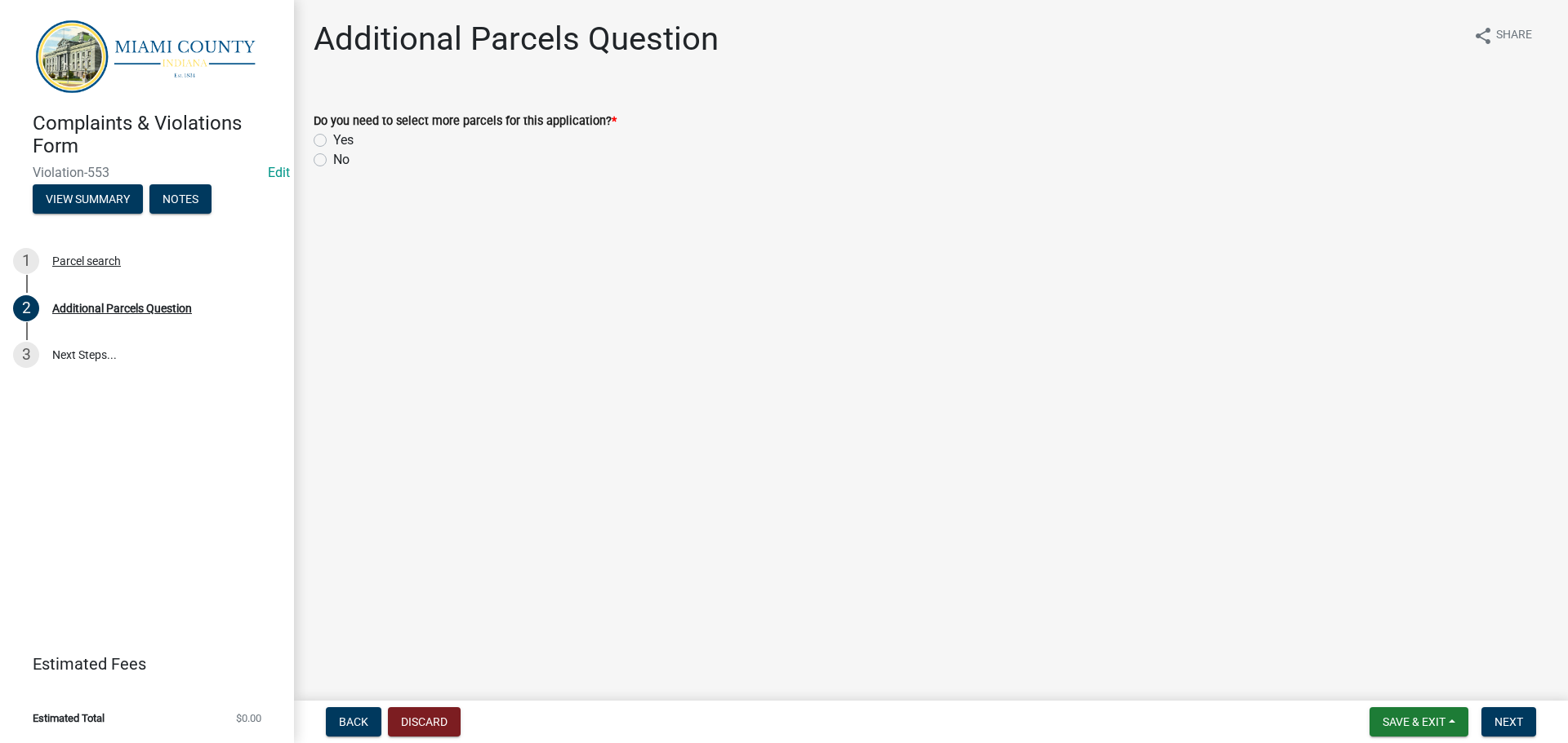
click at [315, 170] on div "Do you need to select more parcels for this application? * Yes No" at bounding box center [930, 131] width 1259 height 78
click at [333, 170] on label "No" at bounding box center [341, 160] width 16 height 20
click at [333, 161] on input "No" at bounding box center [338, 156] width 11 height 11
radio input "true"
click at [1500, 723] on span "Next" at bounding box center [1508, 722] width 28 height 13
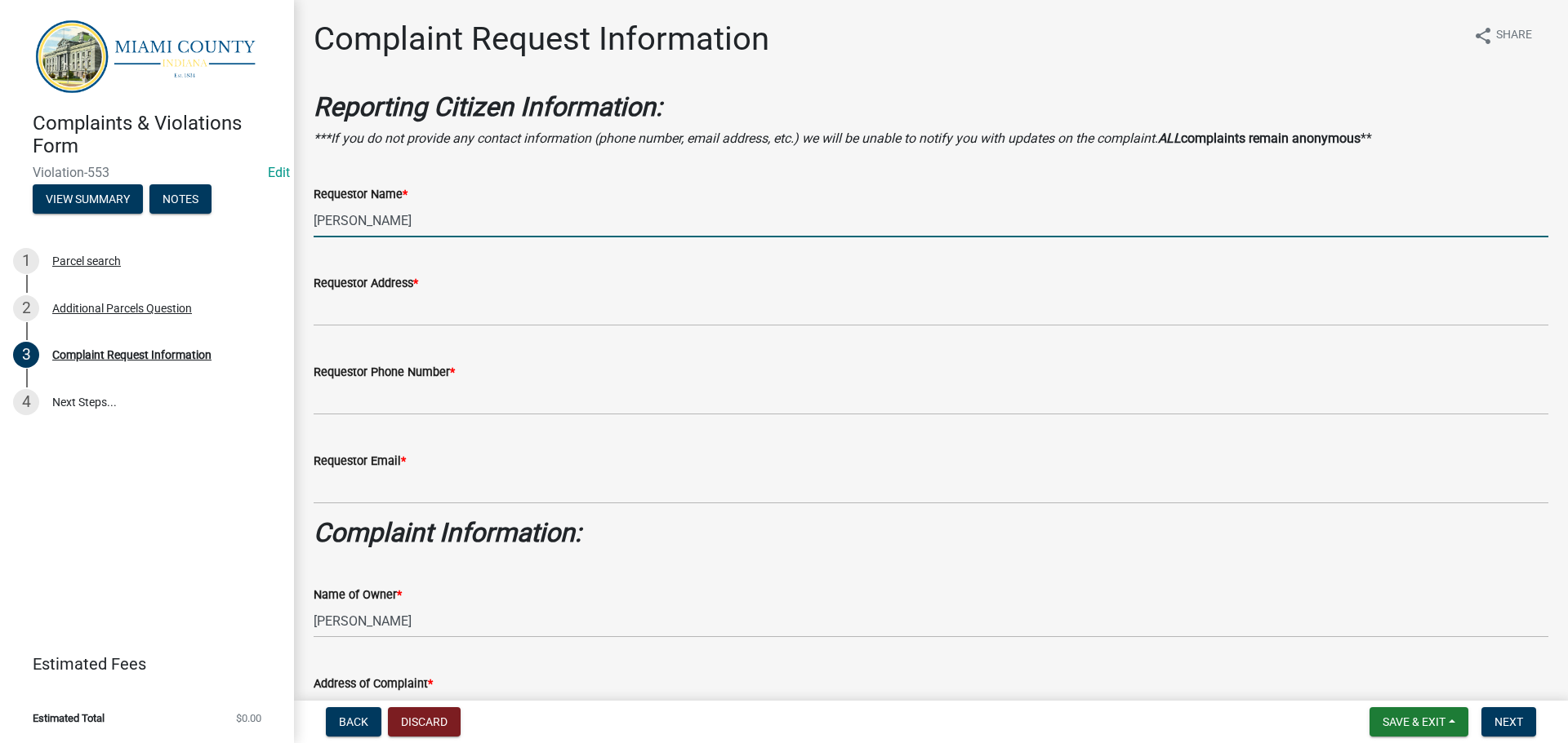
click at [463, 238] on input "[PERSON_NAME]" at bounding box center [930, 221] width 1235 height 34
type input "Miami County Plan Commission"
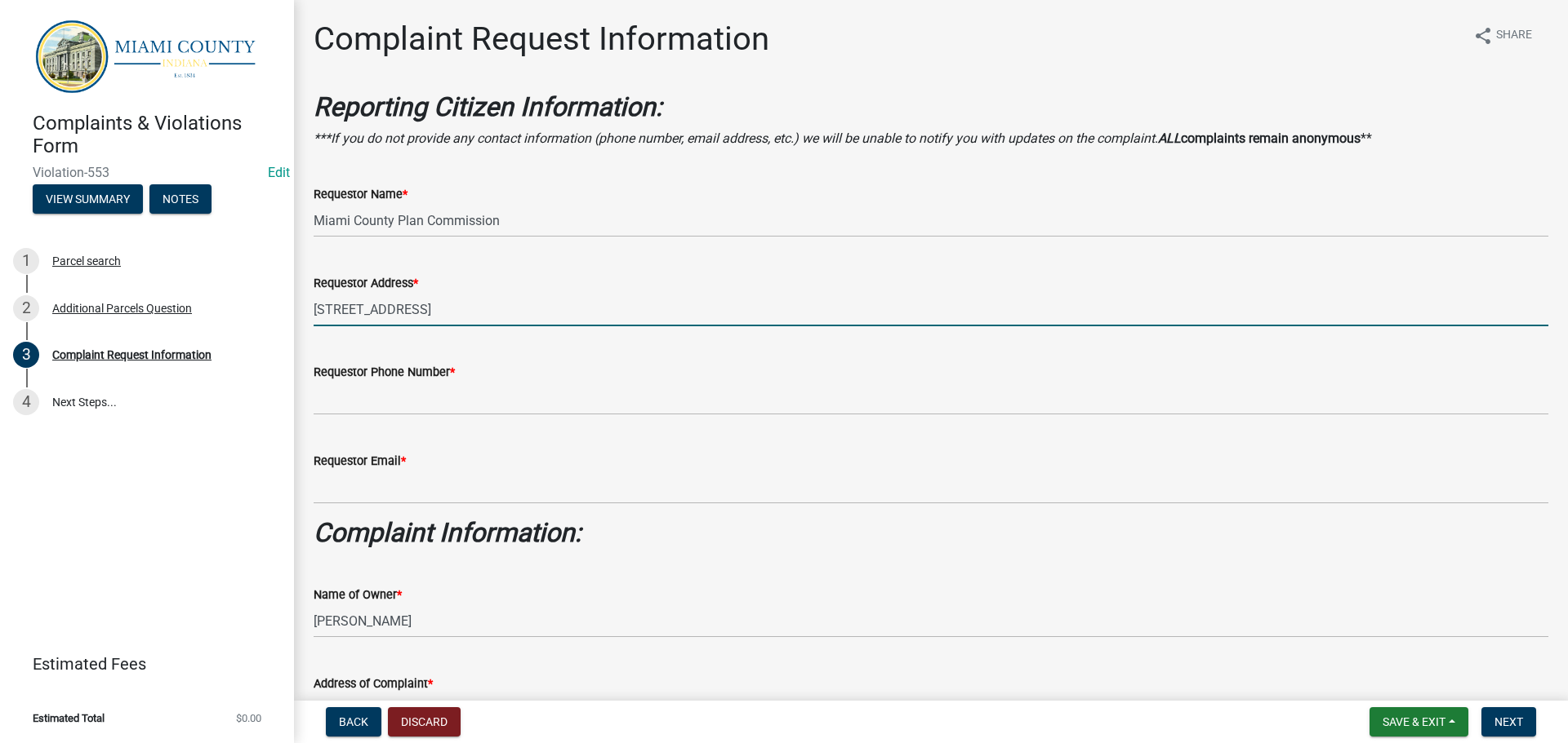
type input "[STREET_ADDRESS]"
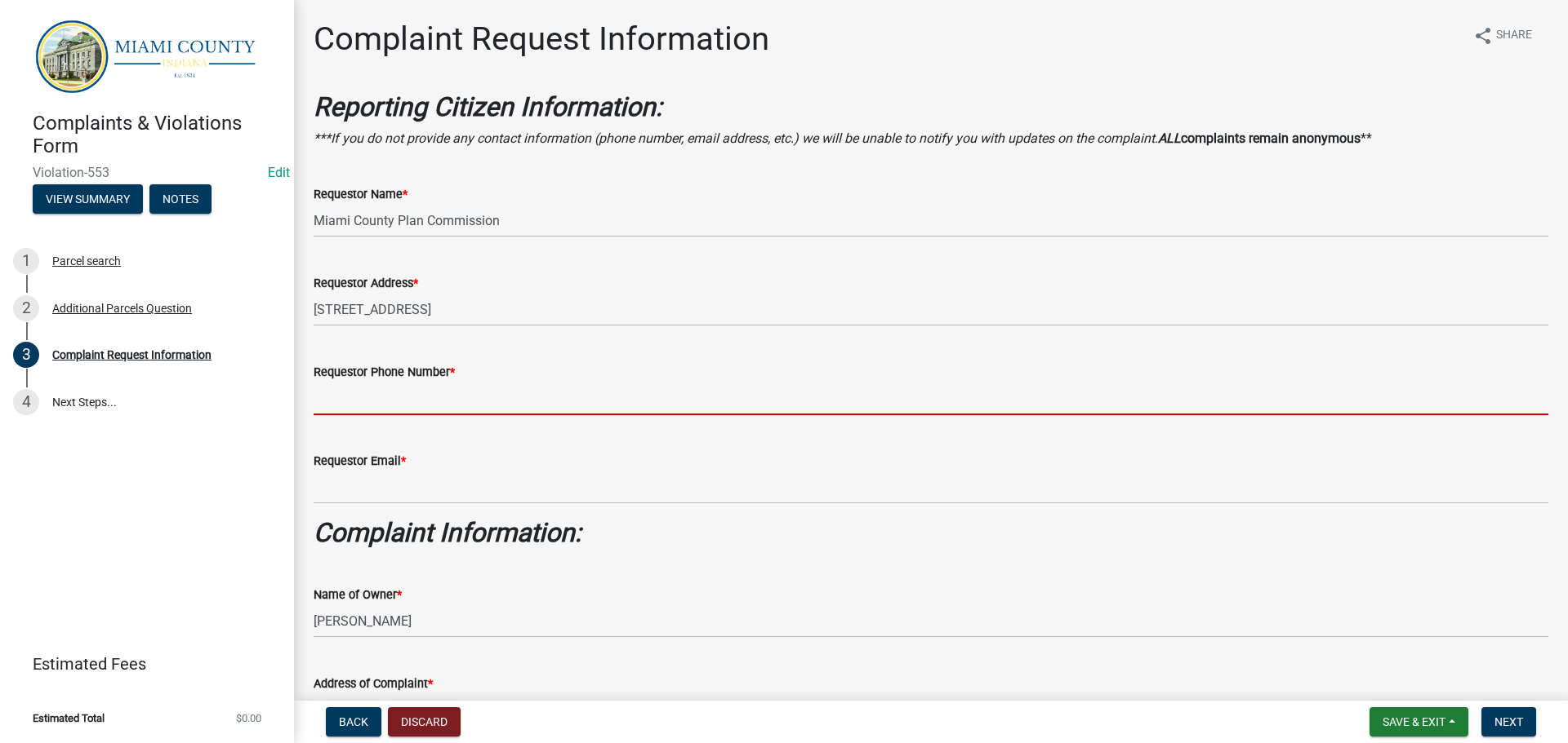
click at [477, 416] on input "Requestor Phone Number *" at bounding box center [930, 399] width 1235 height 34
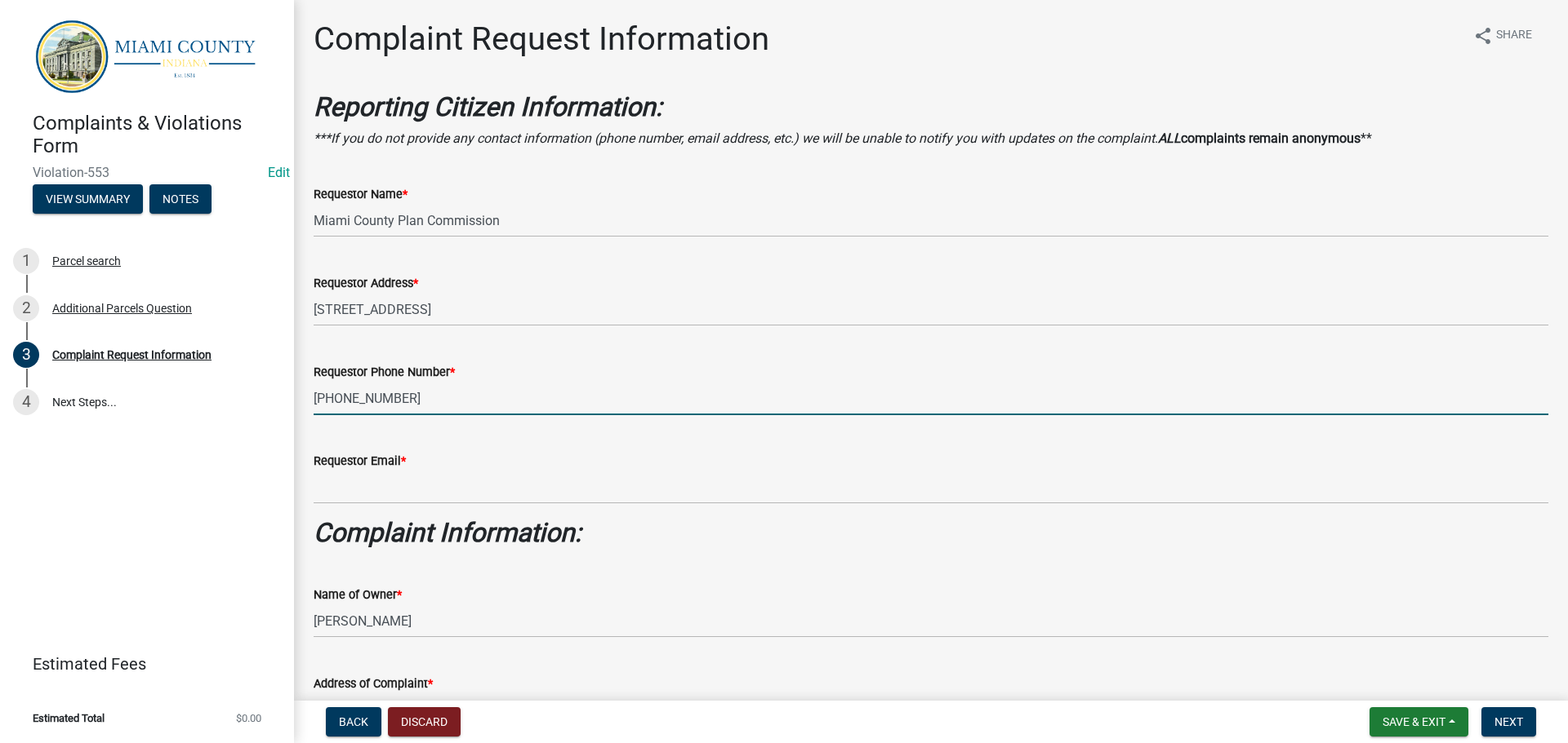
type input "[PHONE_NUMBER]"
click at [440, 517] on wm-data-entity-input "Requestor Email *" at bounding box center [930, 472] width 1235 height 89
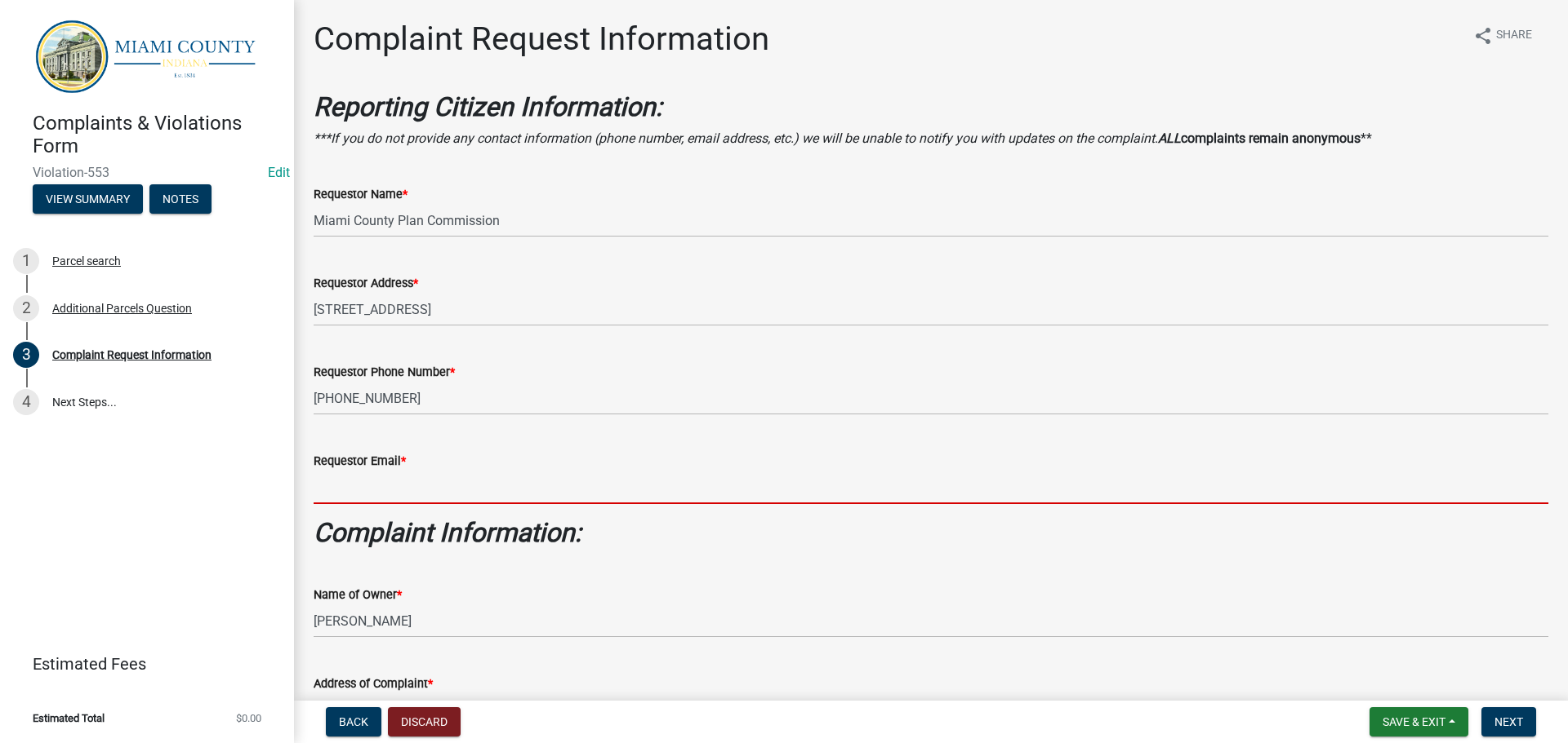
click at [441, 505] on input "Requestor Email *" at bounding box center [930, 488] width 1235 height 34
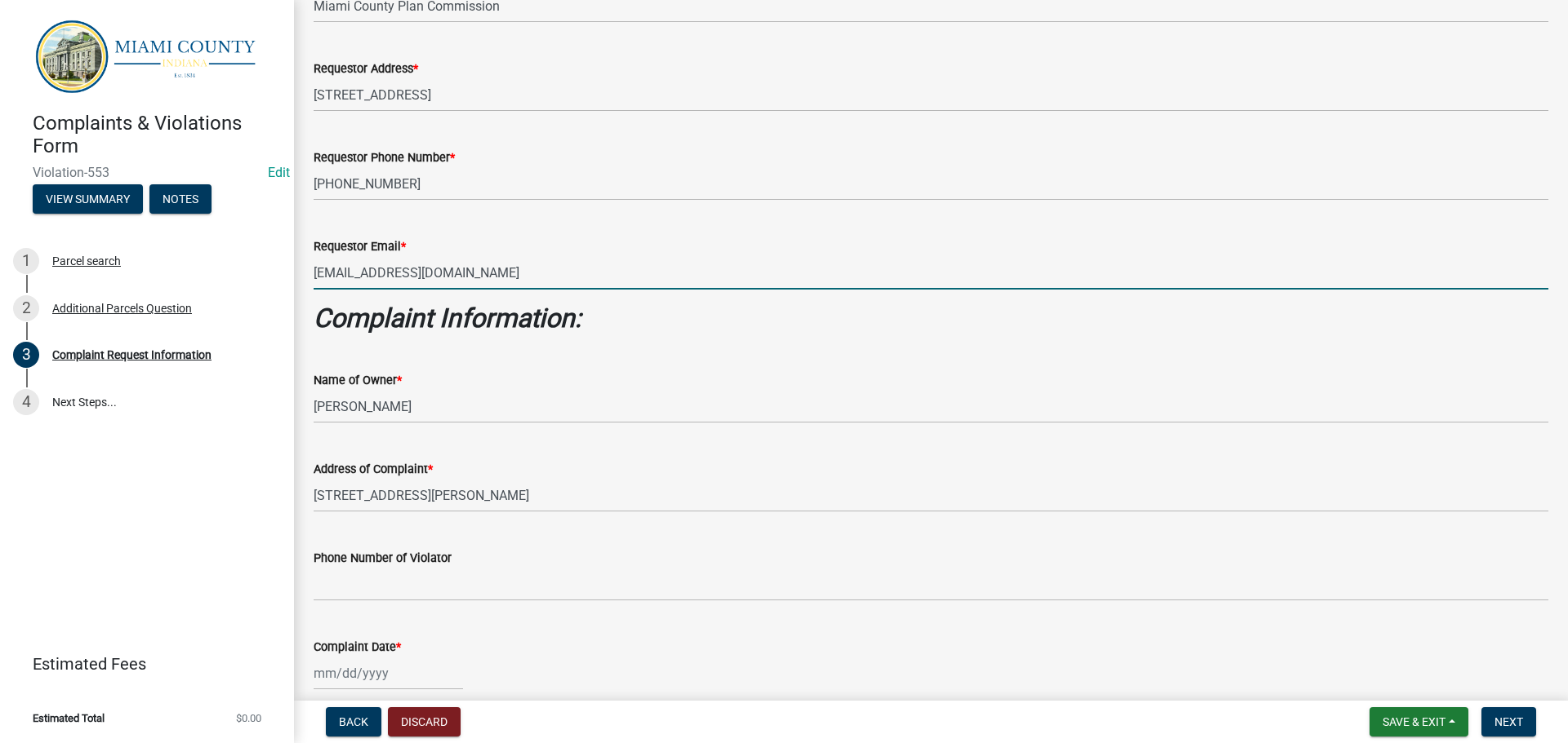
scroll to position [571, 0]
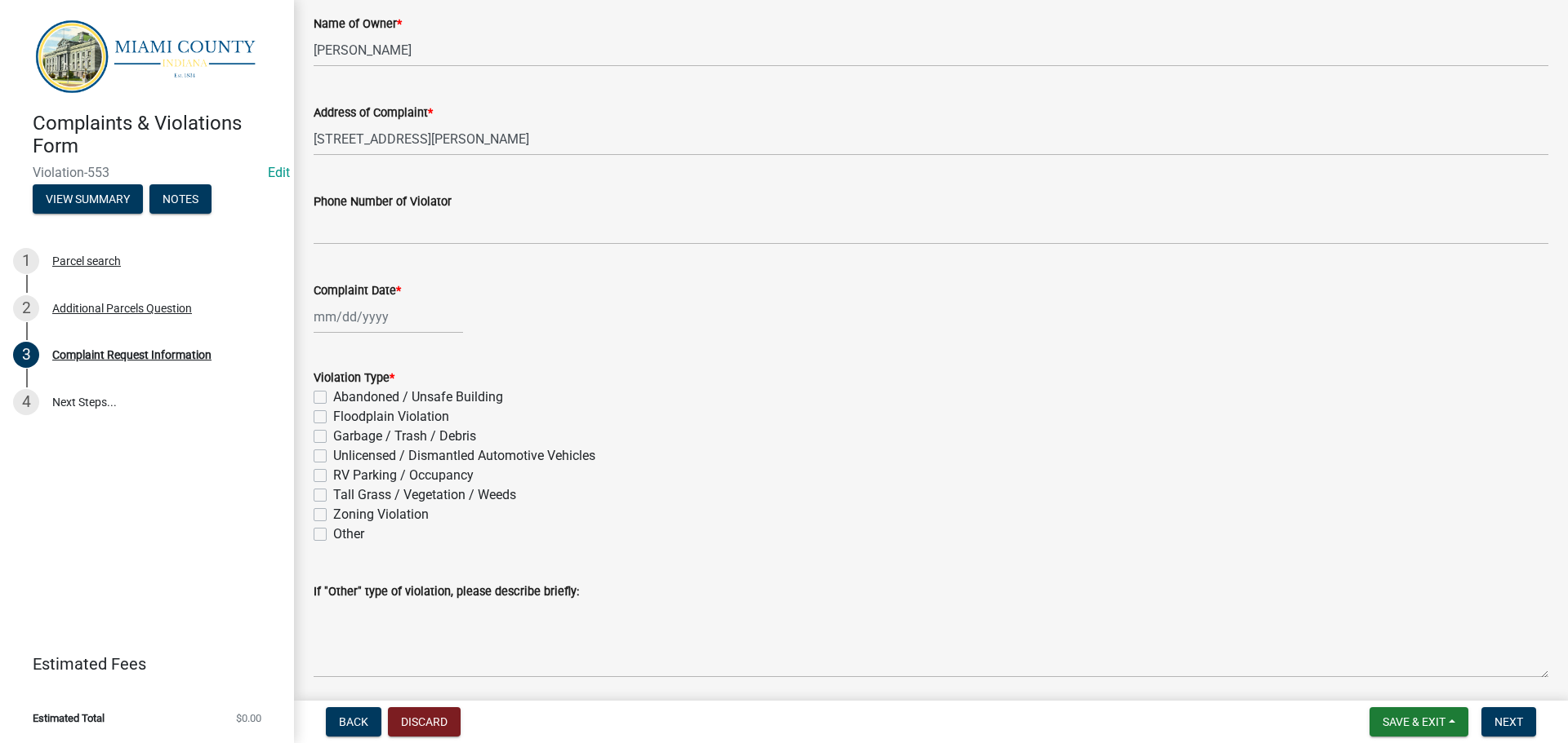
type input "[EMAIL_ADDRESS][DOMAIN_NAME]"
click at [384, 334] on div at bounding box center [388, 317] width 150 height 34
select select "8"
select select "2025"
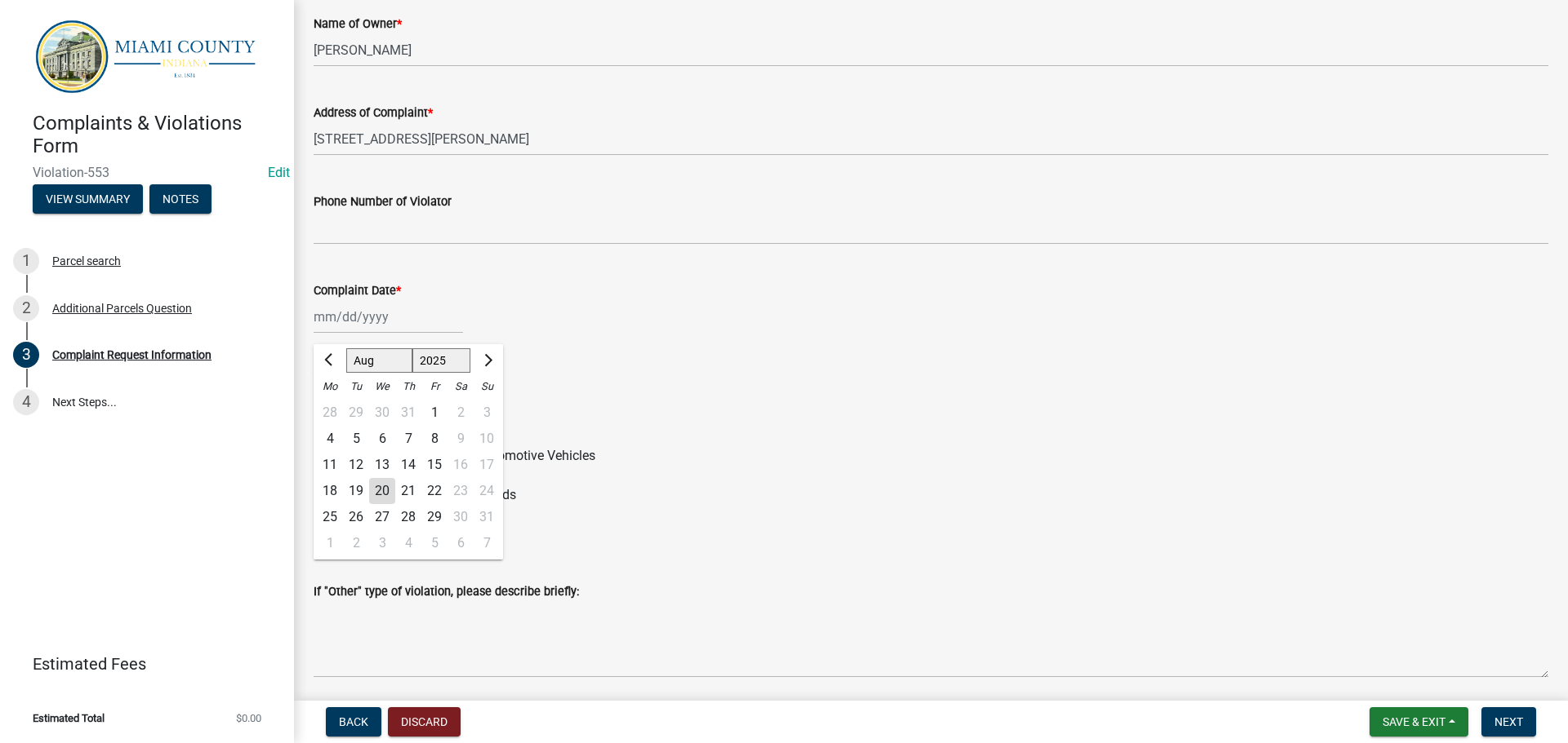
click at [389, 505] on div "20" at bounding box center [382, 490] width 26 height 26
type input "[DATE]"
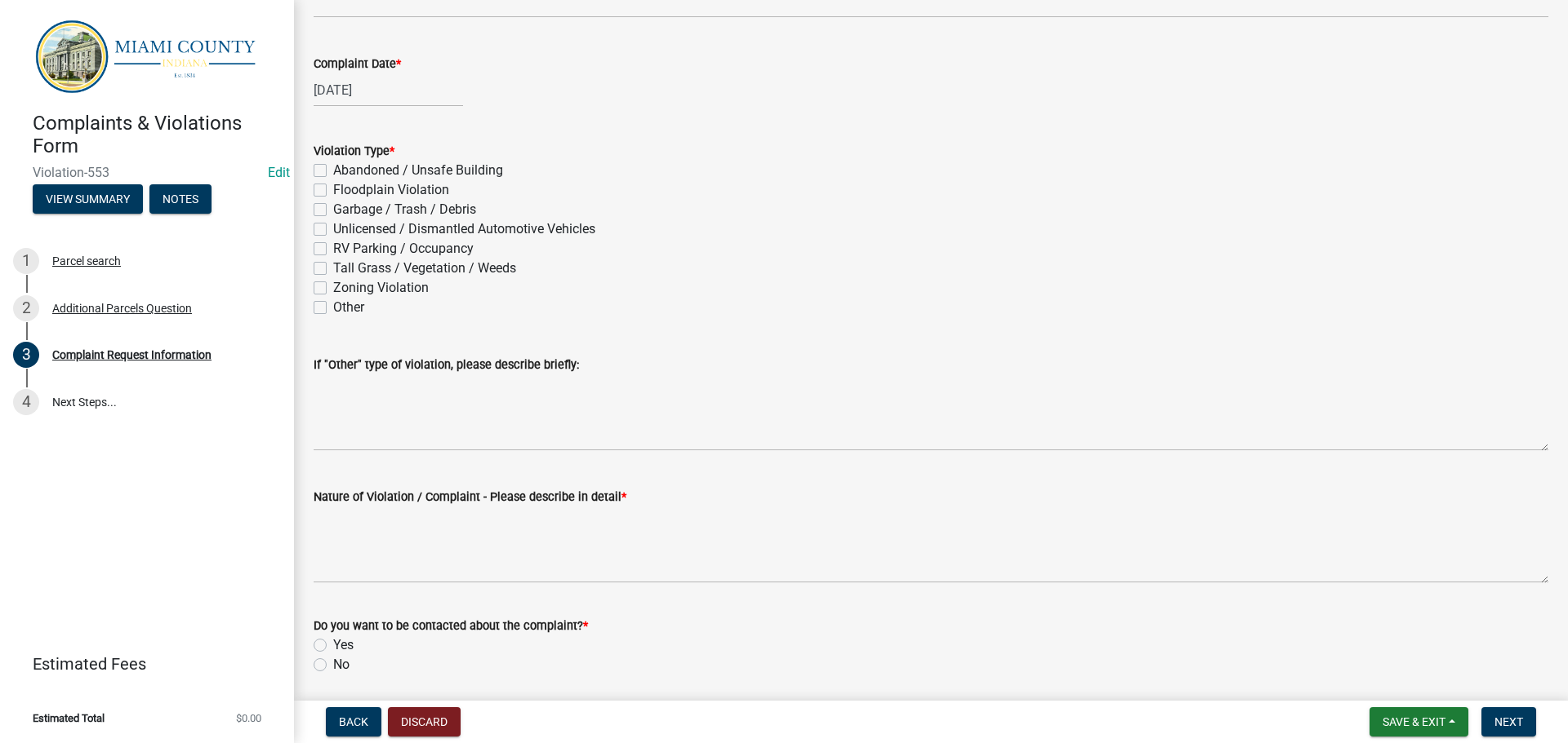
scroll to position [816, 0]
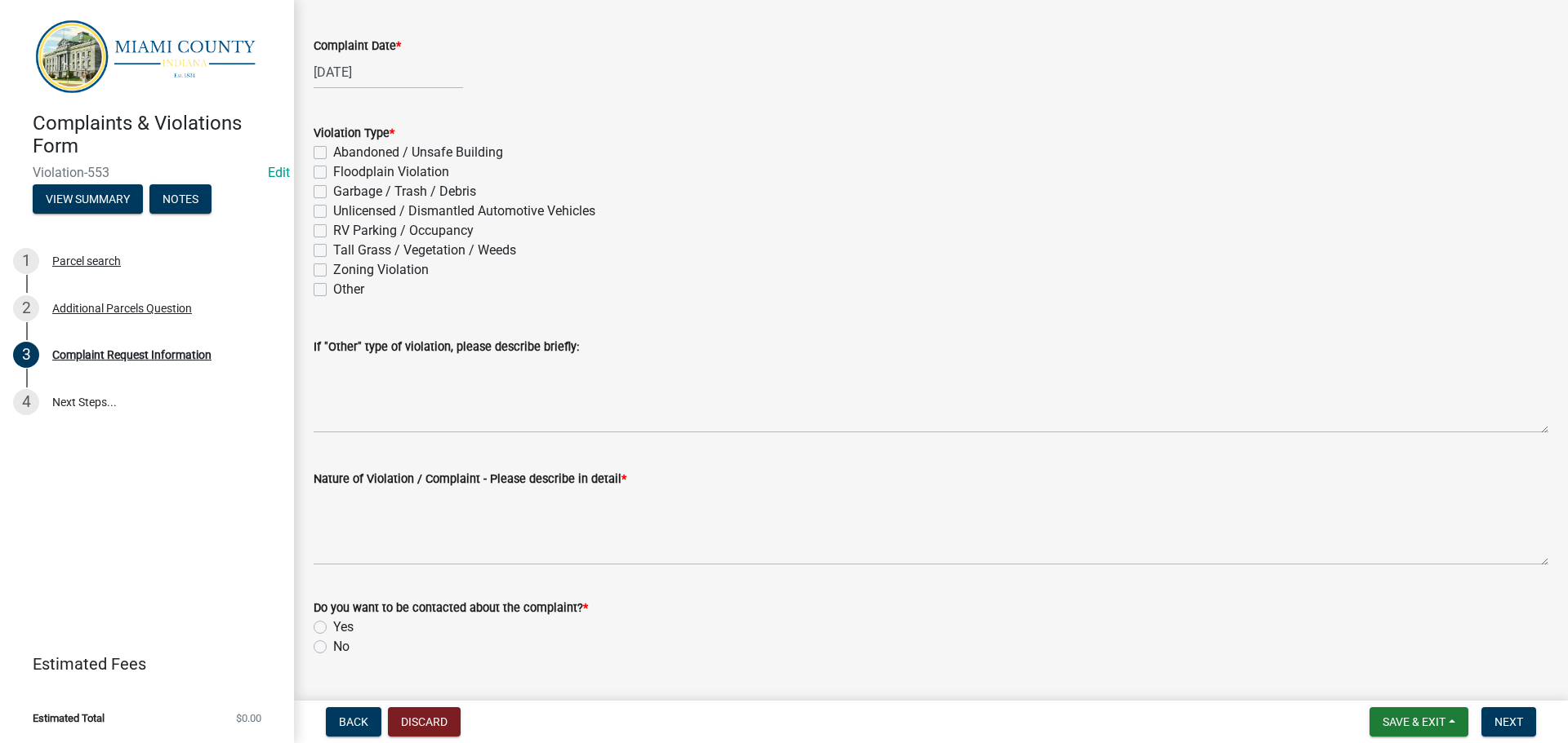
click at [333, 261] on label "Tall Grass / Vegetation / Weeds" at bounding box center [424, 251] width 183 height 20
click at [333, 251] on input "Tall Grass / Vegetation / Weeds" at bounding box center [338, 246] width 11 height 11
checkbox input "true"
checkbox input "false"
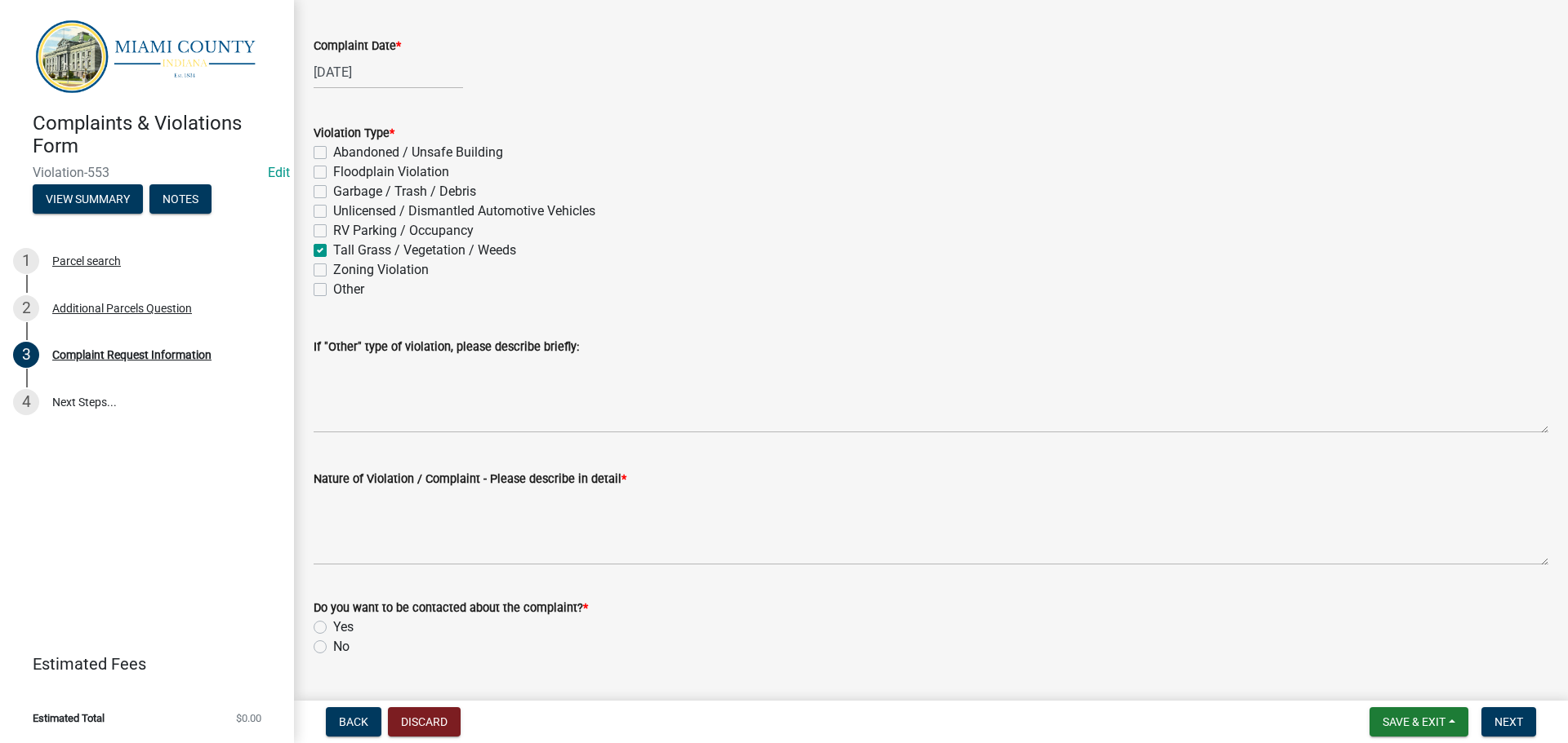
checkbox input "false"
checkbox input "true"
checkbox input "false"
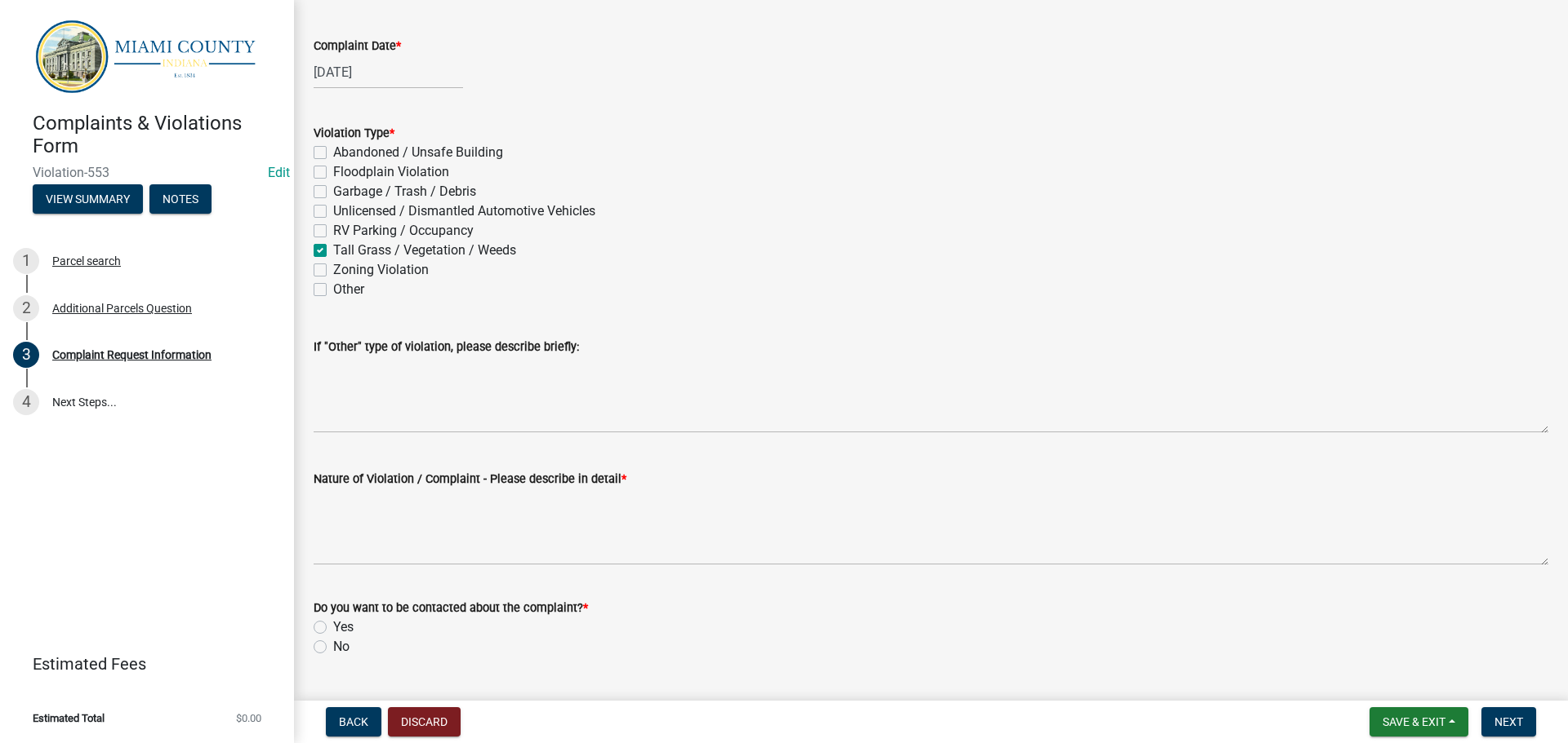
checkbox input "false"
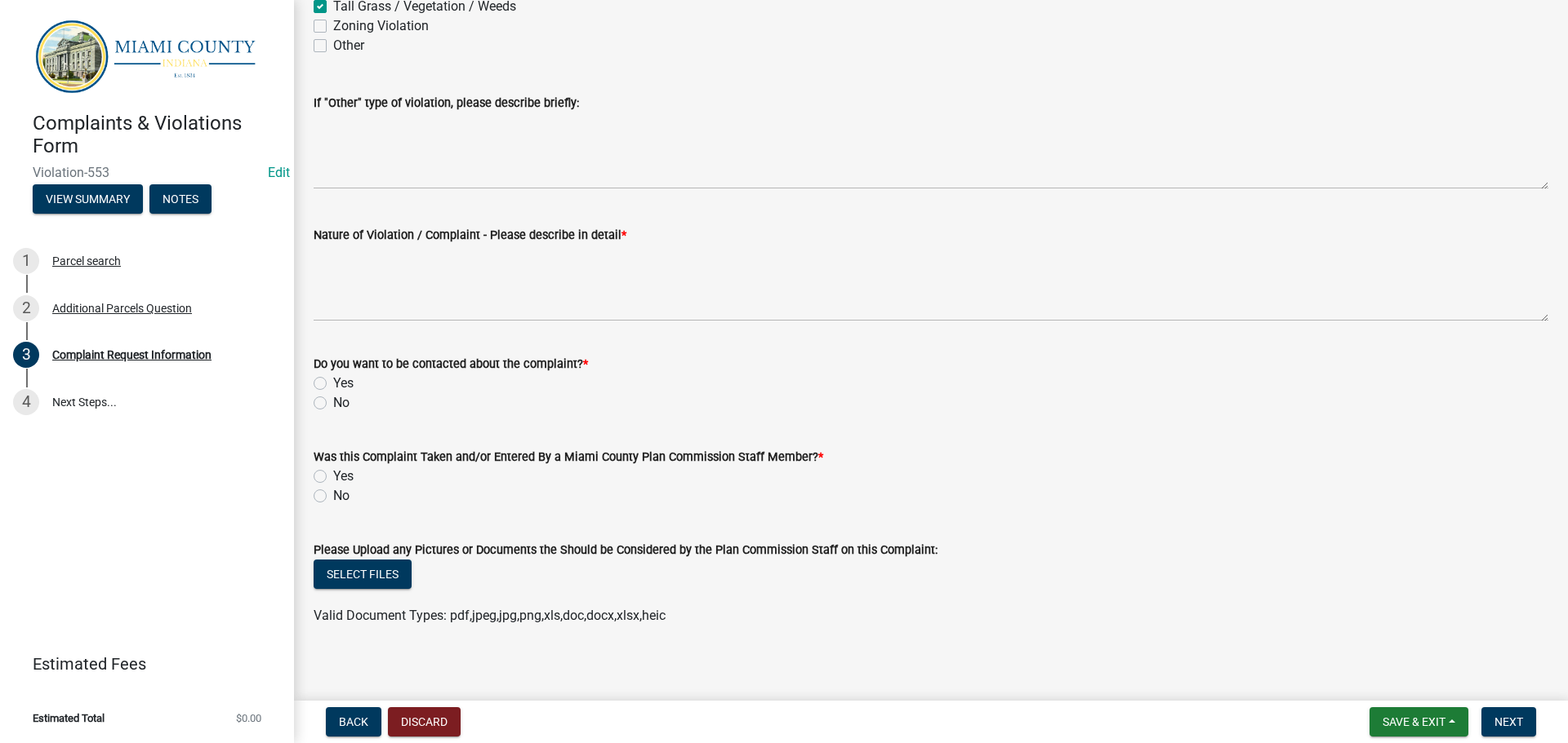
scroll to position [1061, 0]
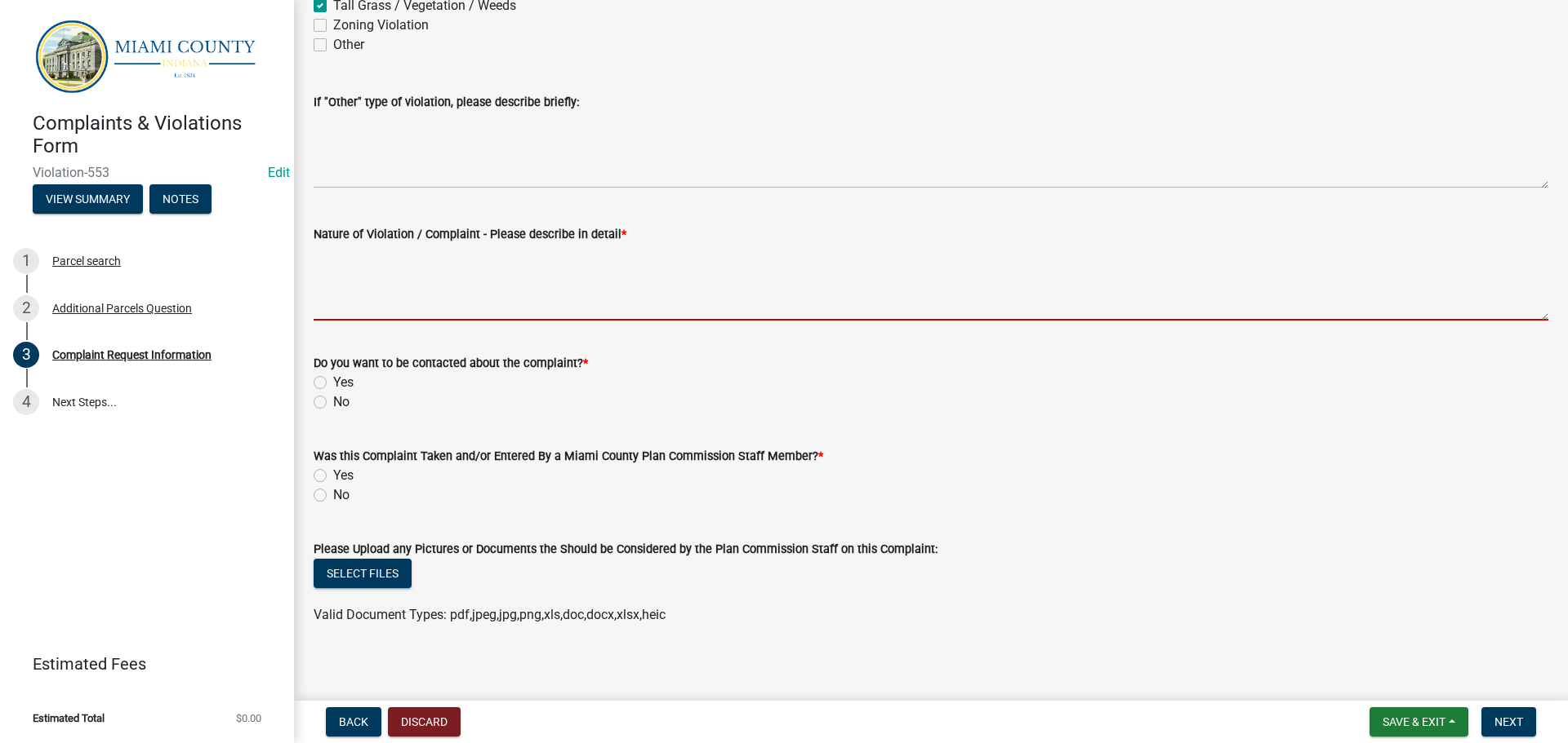
click at [465, 320] on textarea "Nature of Violation / Complaint - Please describe in detail *" at bounding box center [930, 282] width 1235 height 77
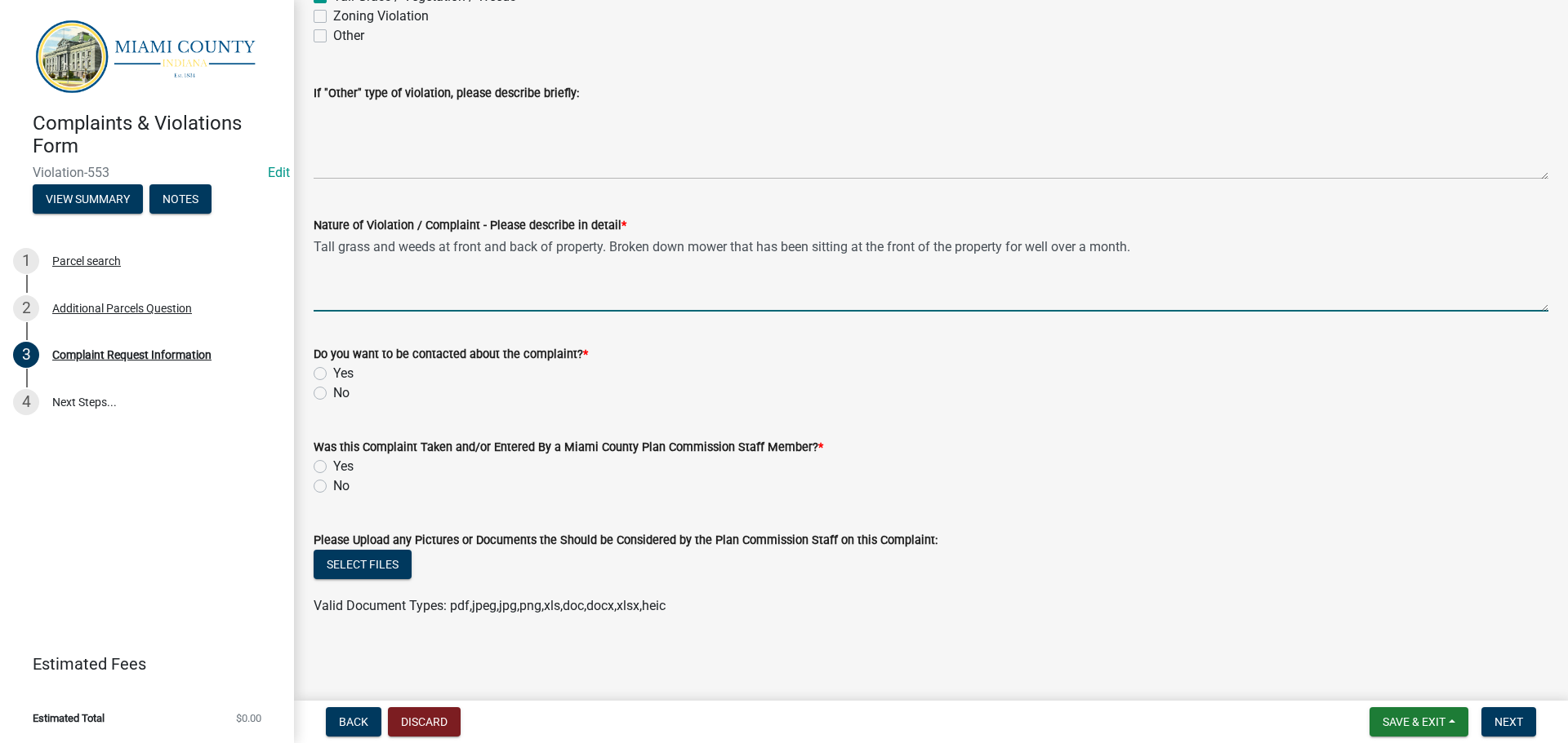
scroll to position [1143, 0]
type textarea "Tall grass and weeds at front and back of property. Broken down mower that has …"
click at [333, 403] on label "No" at bounding box center [341, 393] width 16 height 20
click at [333, 394] on input "No" at bounding box center [338, 389] width 11 height 11
radio input "true"
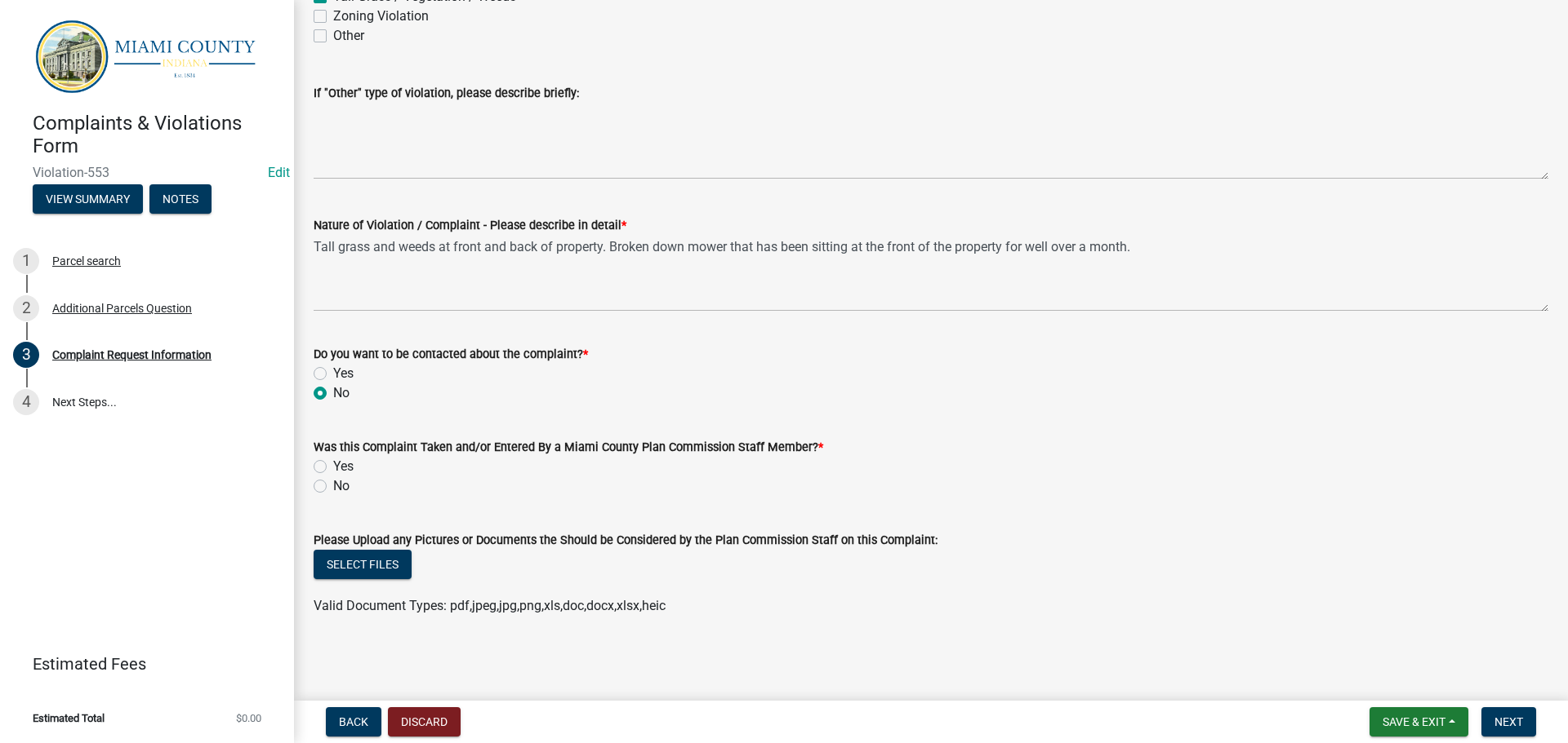
scroll to position [1283, 0]
click at [333, 457] on label "Yes" at bounding box center [343, 467] width 20 height 20
click at [333, 457] on input "Yes" at bounding box center [338, 463] width 11 height 11
radio input "true"
click at [1515, 721] on span "Next" at bounding box center [1508, 722] width 28 height 13
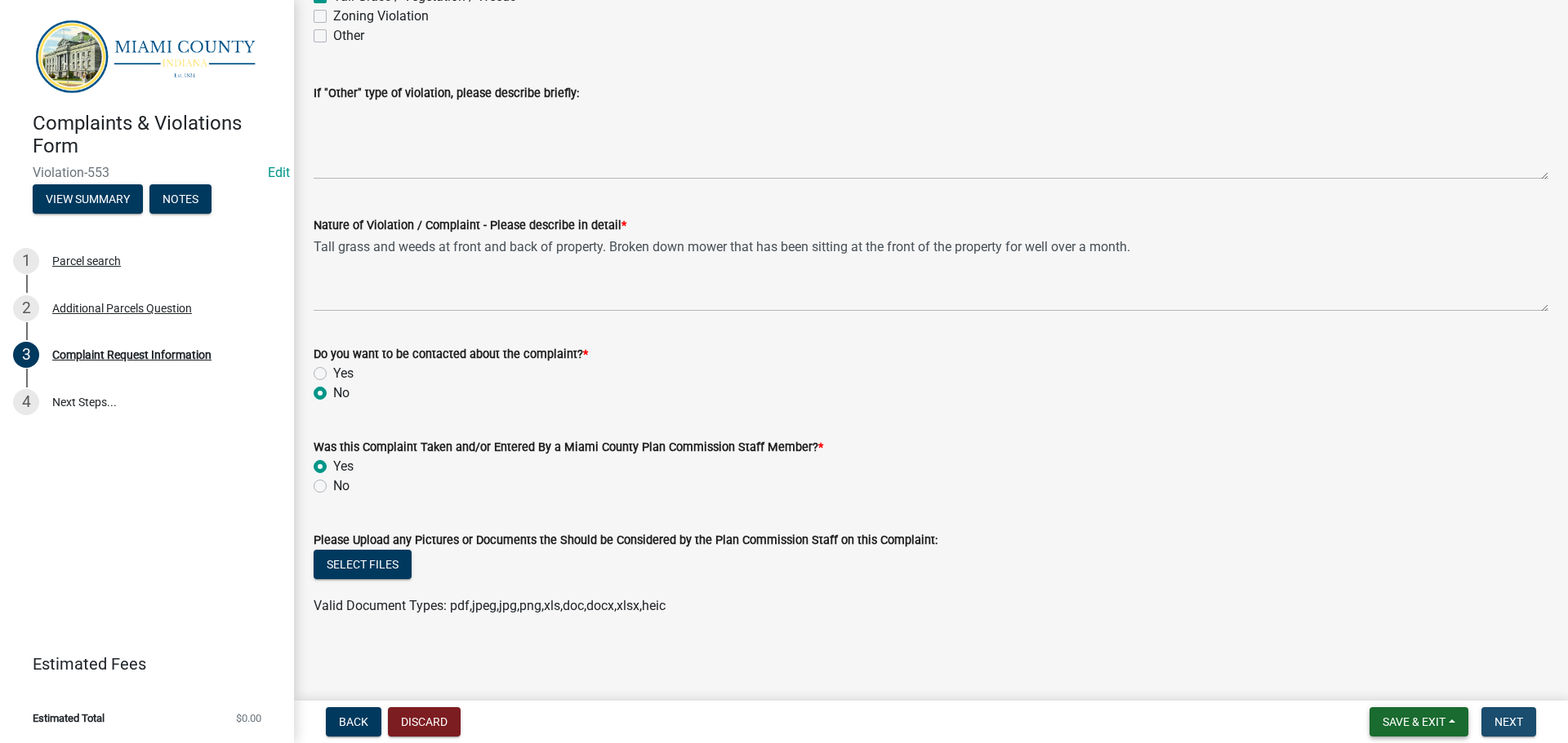
scroll to position [0, 0]
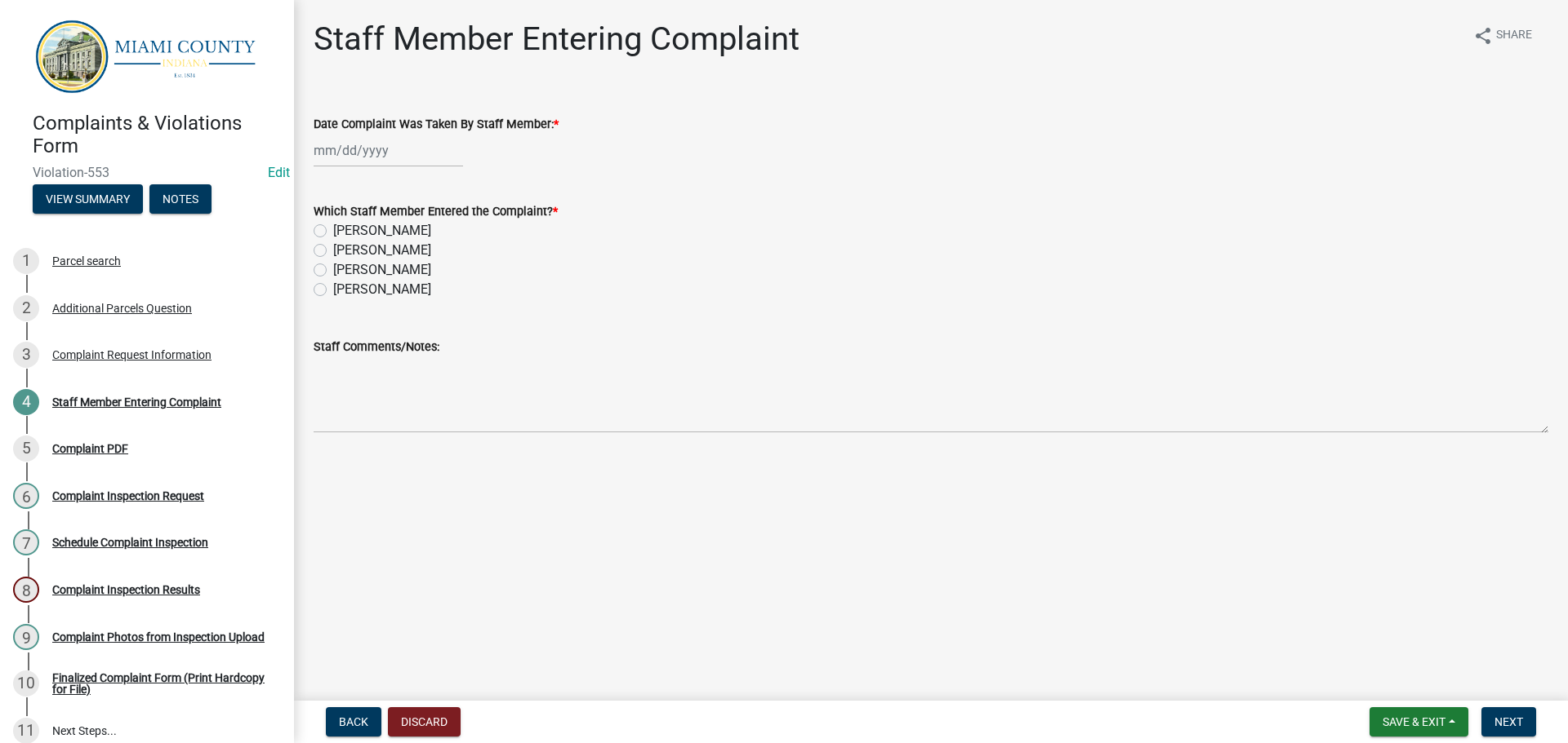
click at [389, 133] on div "Date Complaint Was Taken By Staff Member: *" at bounding box center [930, 124] width 1235 height 20
click at [387, 162] on div at bounding box center [388, 150] width 150 height 34
select select "8"
select select "2025"
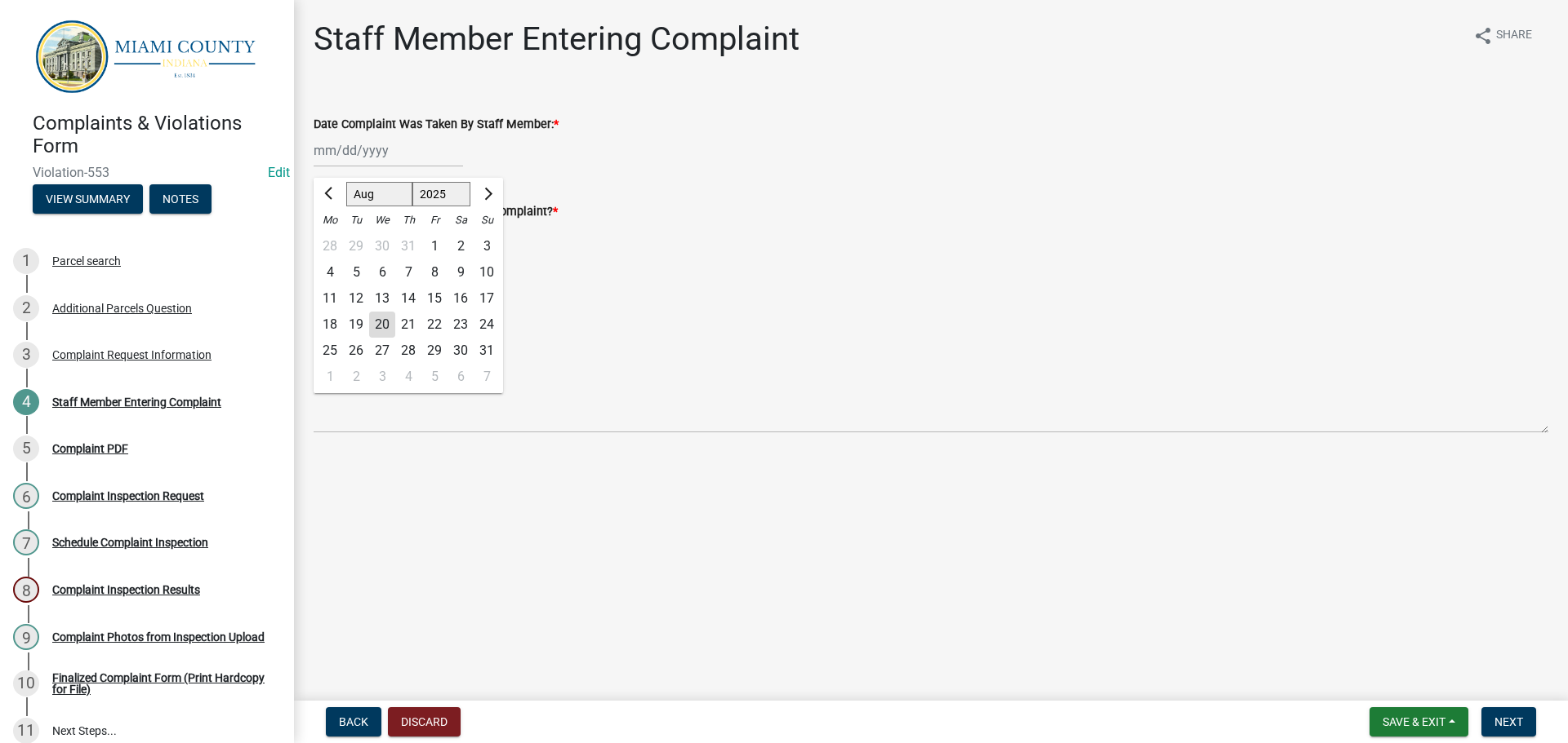
click at [392, 338] on div "20" at bounding box center [382, 324] width 26 height 26
type input "[DATE]"
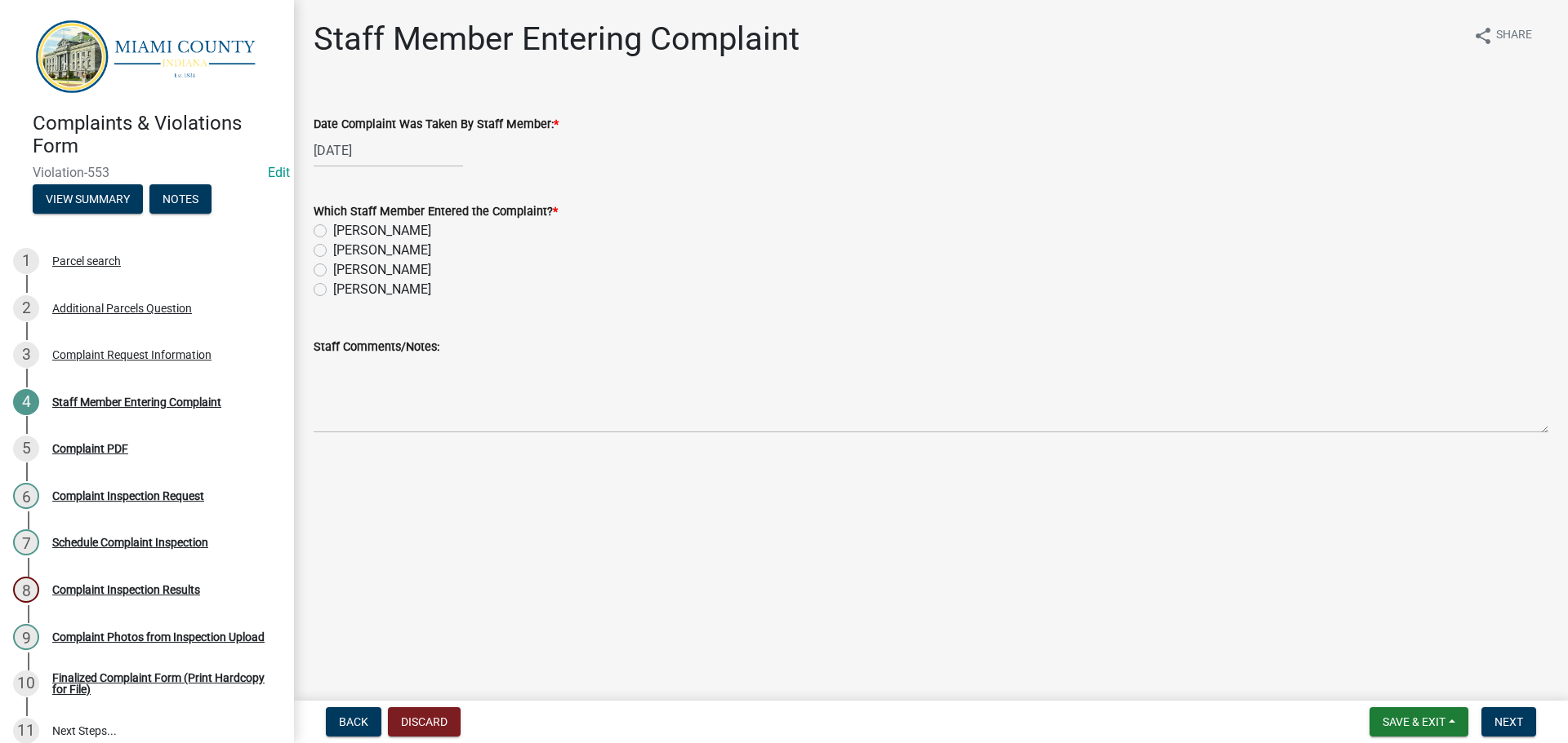
click at [333, 261] on label "[PERSON_NAME]" at bounding box center [382, 251] width 98 height 20
click at [333, 251] on input "[PERSON_NAME]" at bounding box center [338, 246] width 11 height 11
radio input "true"
click at [1515, 715] on span "Next" at bounding box center [1508, 722] width 28 height 13
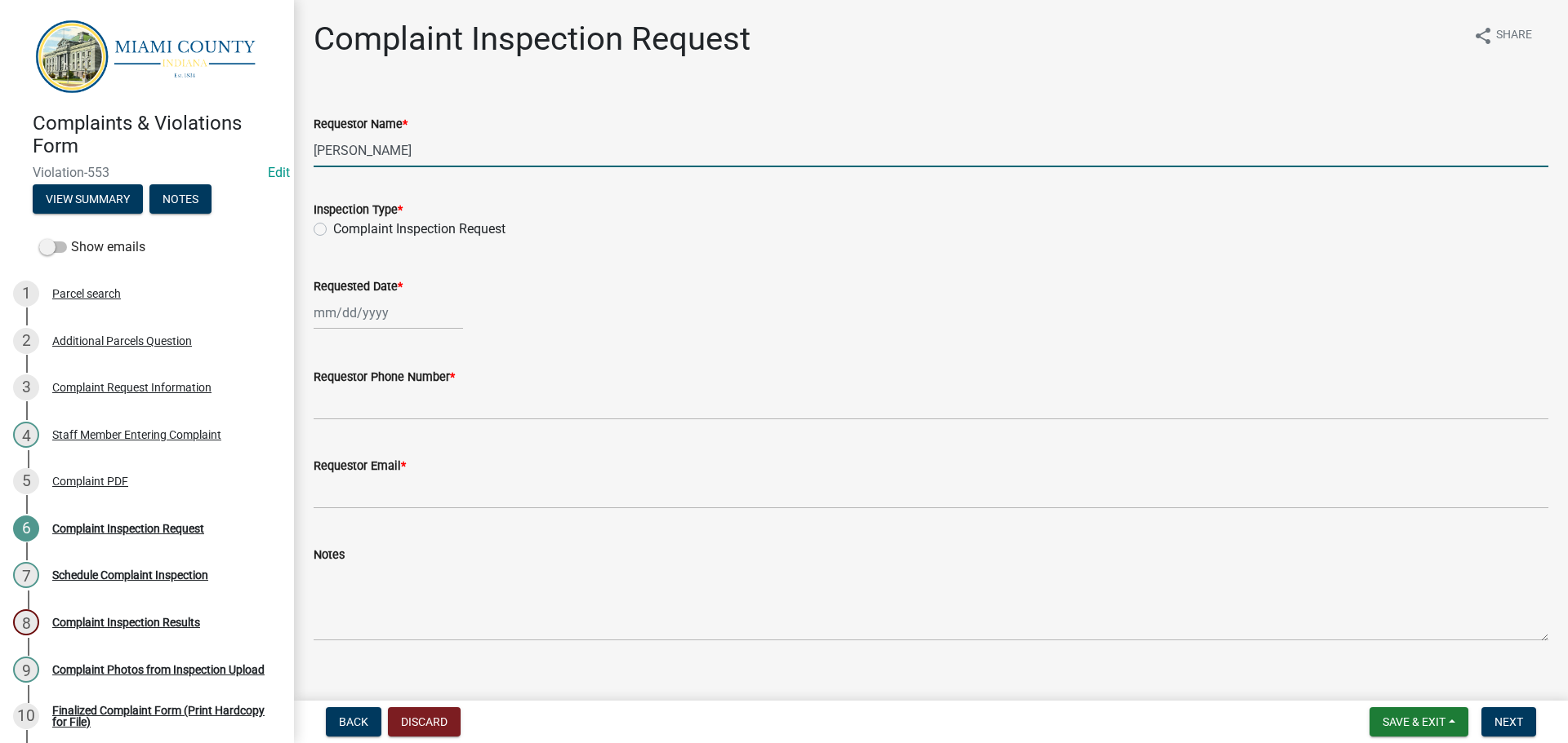
click at [435, 166] on input "[PERSON_NAME]" at bounding box center [930, 150] width 1235 height 34
type input "[PERSON_NAME]"
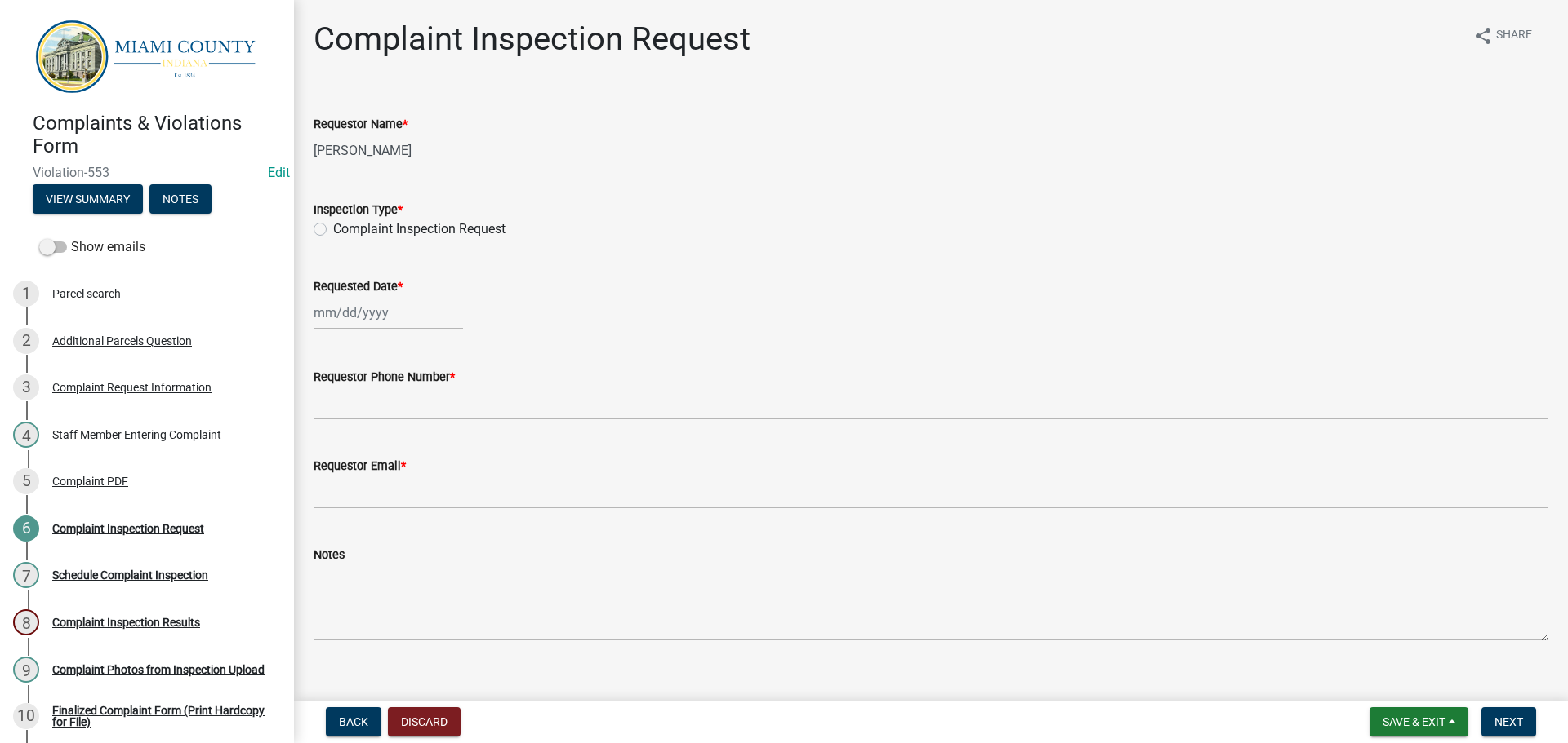
click at [333, 239] on label "Complaint Inspection Request" at bounding box center [419, 230] width 173 height 20
click at [333, 230] on input "Complaint Inspection Request" at bounding box center [338, 225] width 11 height 11
radio input "true"
click at [368, 330] on div at bounding box center [388, 313] width 150 height 34
select select "8"
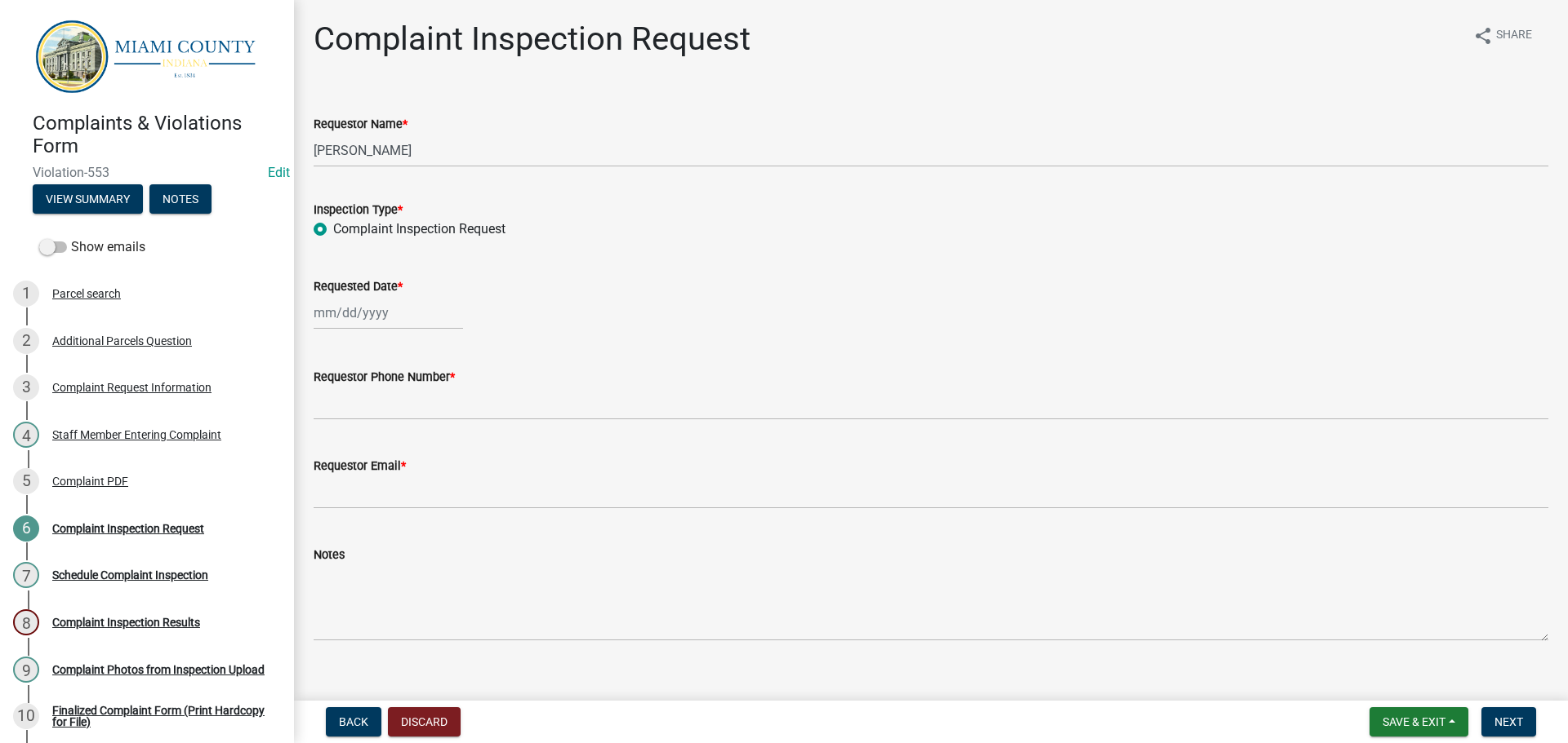
select select "2025"
click at [389, 500] on div "20" at bounding box center [382, 487] width 26 height 26
type input "[DATE]"
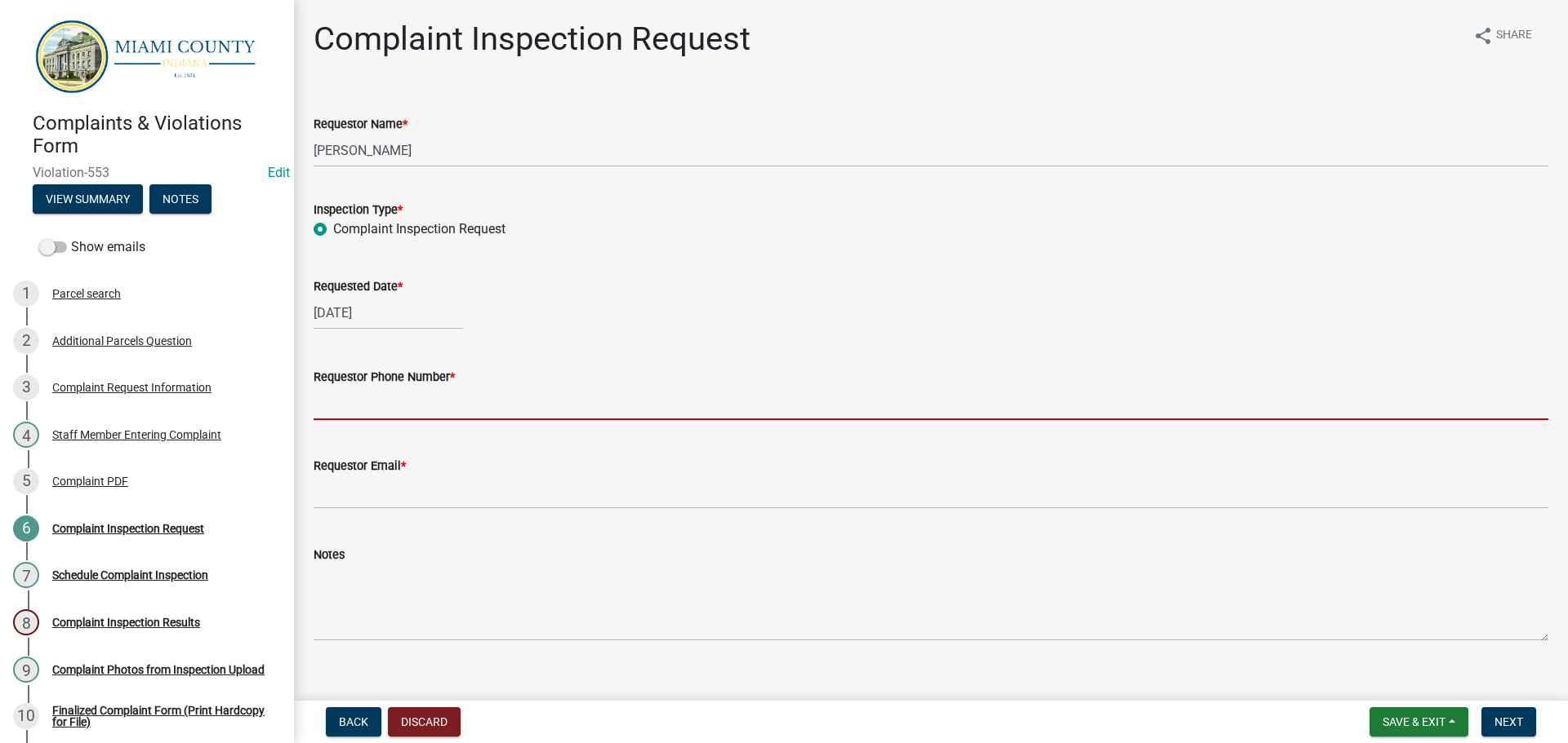
click at [394, 420] on input "Requestor Phone Number *" at bounding box center [930, 404] width 1235 height 34
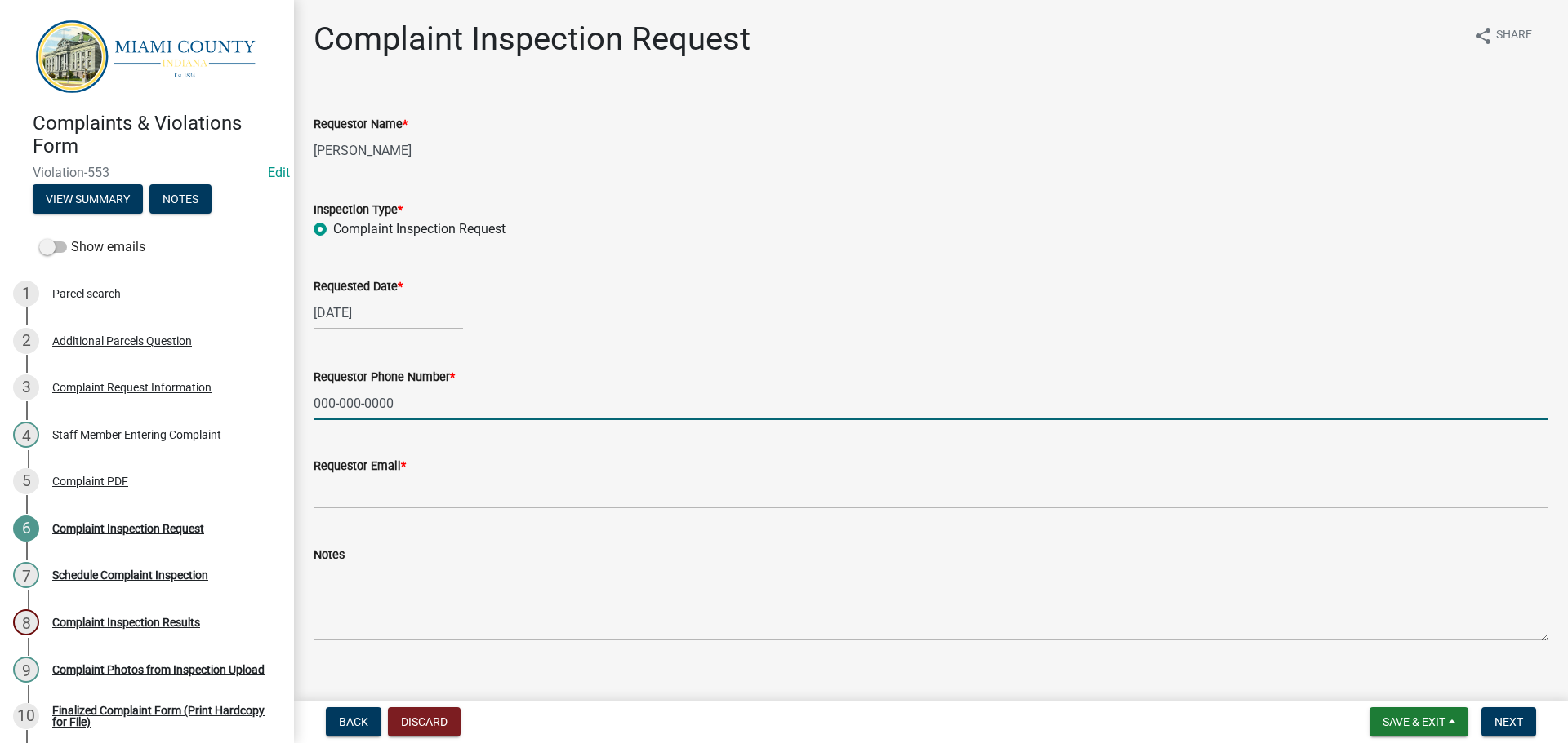
type input "000-000-0000"
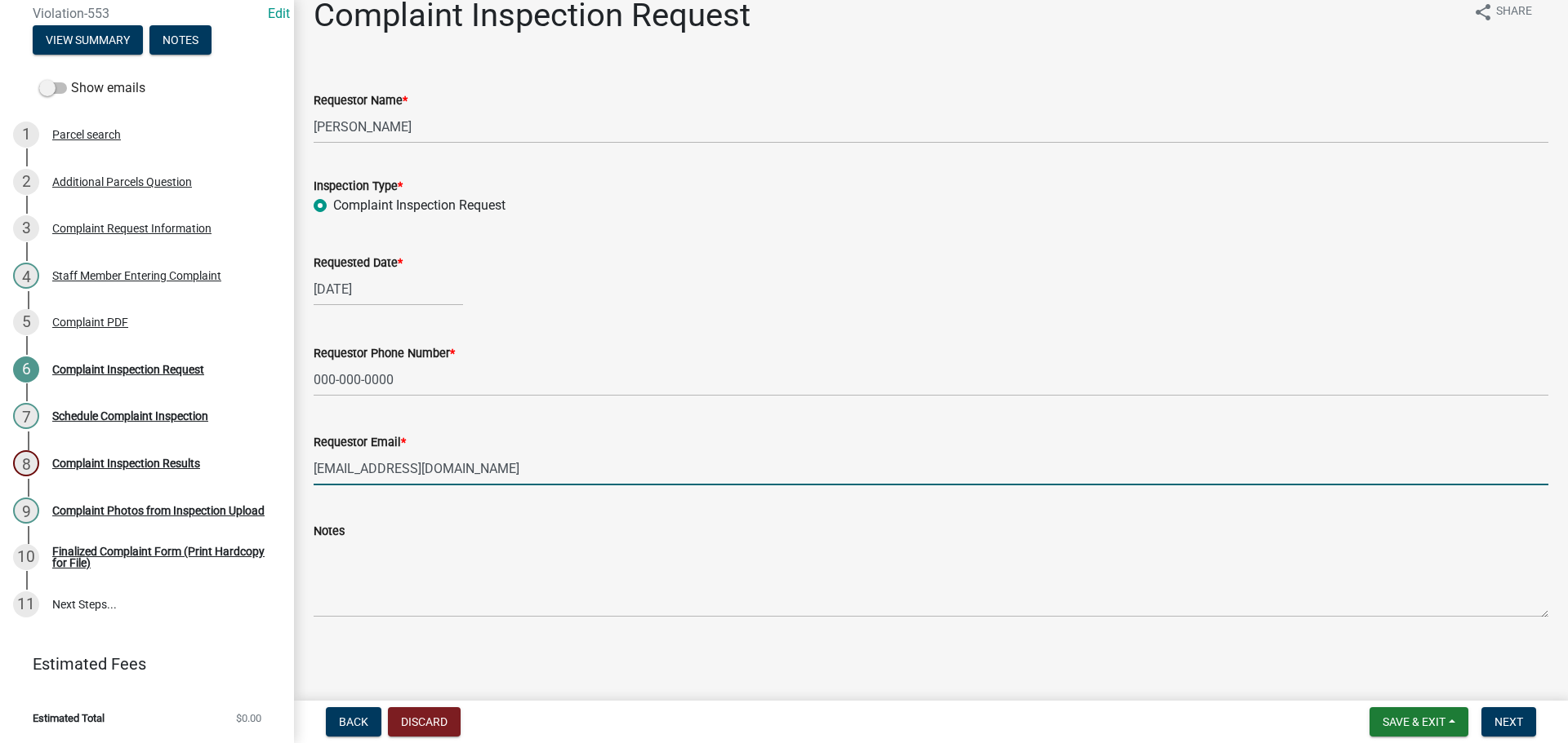
scroll to position [107, 0]
type input "[EMAIL_ADDRESS][DOMAIN_NAME]"
click at [1494, 711] on button "Next" at bounding box center [1508, 722] width 54 height 29
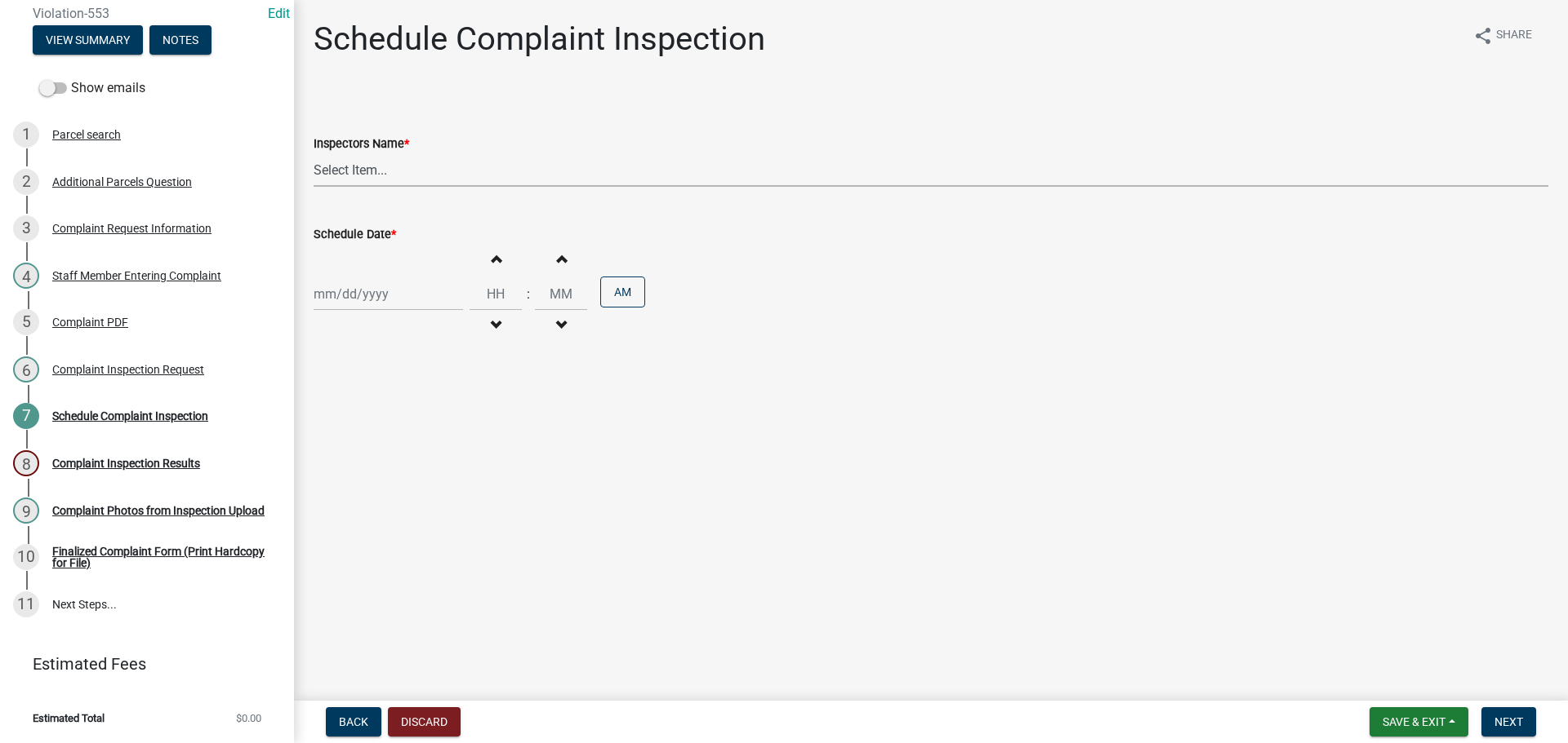
click at [382, 187] on select "Select Item... bmthomas ([PERSON_NAME]) croser ([PERSON_NAME]) [PERSON_NAME] ([…" at bounding box center [930, 170] width 1235 height 34
select select "0324ce59-dc13-463c-88f6-21718b6e040a"
click at [316, 173] on select "Select Item... bmthomas ([PERSON_NAME]) croser ([PERSON_NAME]) [PERSON_NAME] ([…" at bounding box center [930, 170] width 1235 height 34
click at [362, 311] on div at bounding box center [388, 295] width 150 height 34
select select "8"
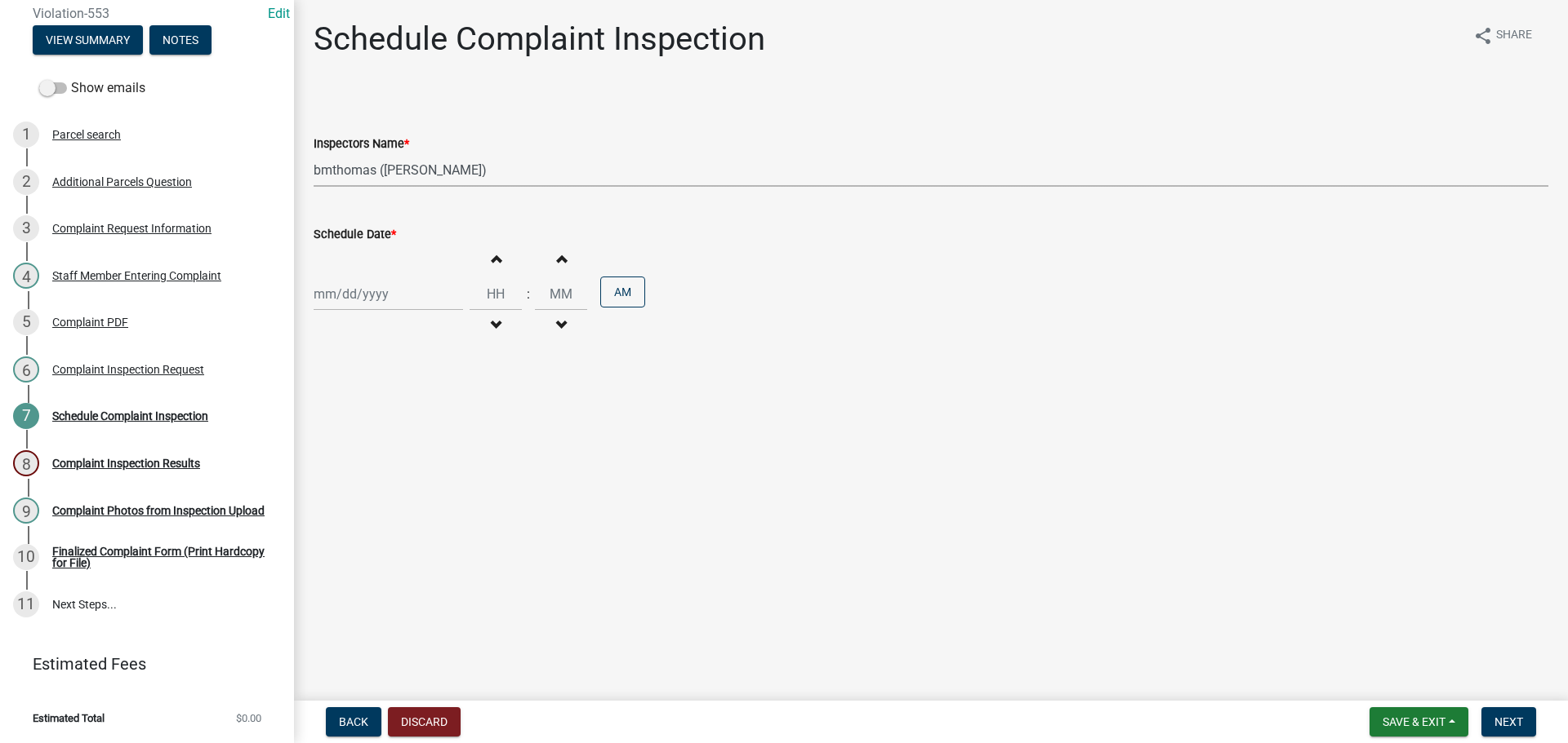
select select "2025"
click at [394, 487] on div "20" at bounding box center [382, 472] width 26 height 26
type input "[DATE]"
click at [508, 311] on input "Hours" at bounding box center [495, 295] width 53 height 34
type input "12"
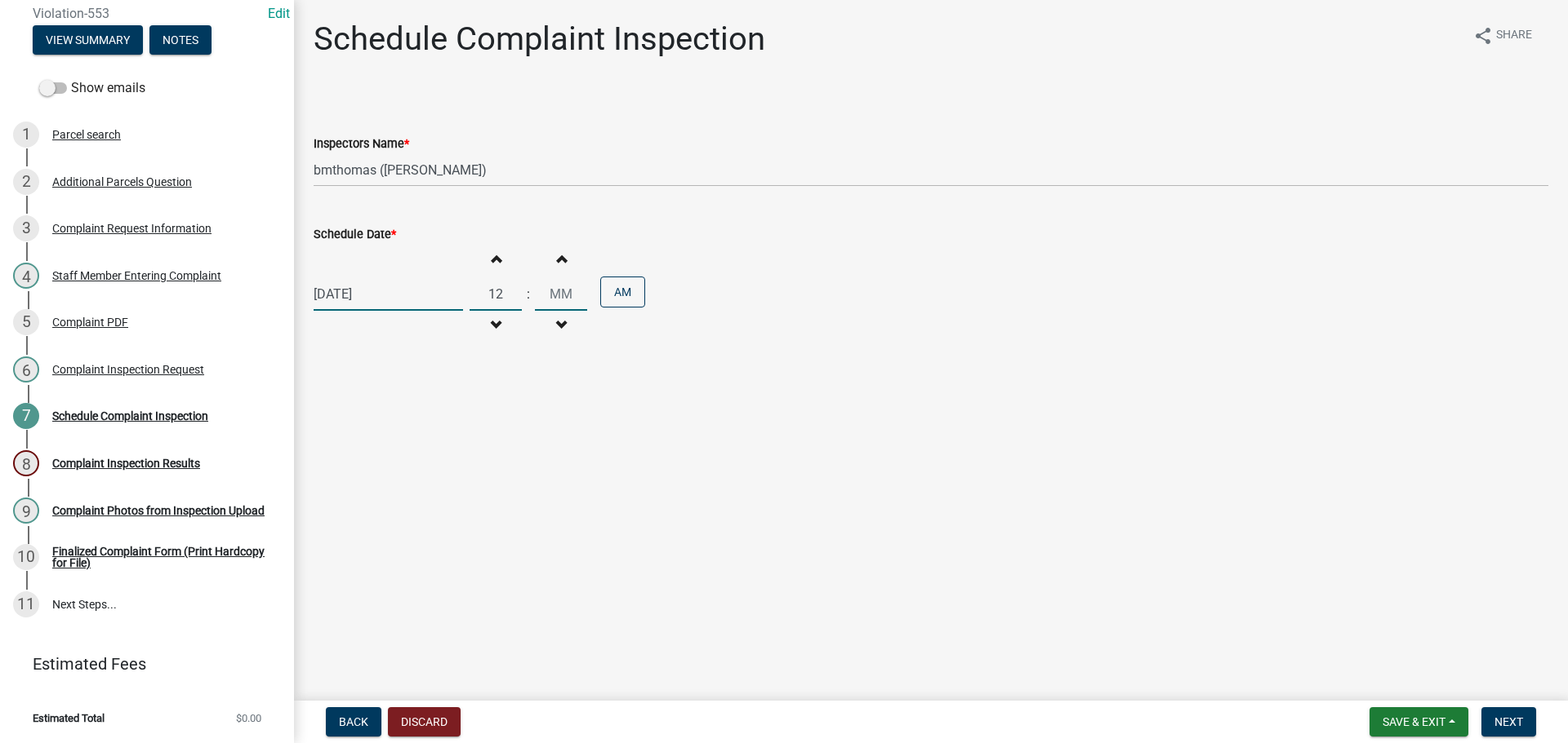
click at [587, 311] on input "Minutes" at bounding box center [561, 295] width 53 height 34
drag, startPoint x: 714, startPoint y: 340, endPoint x: 696, endPoint y: 340, distance: 18.0
click at [713, 340] on div "[DATE] Increment hours 12 Decrement hours : Increment minutes Decrement minutes…" at bounding box center [930, 294] width 1235 height 101
click at [572, 311] on input "Minutes" at bounding box center [561, 295] width 53 height 34
type input "00"
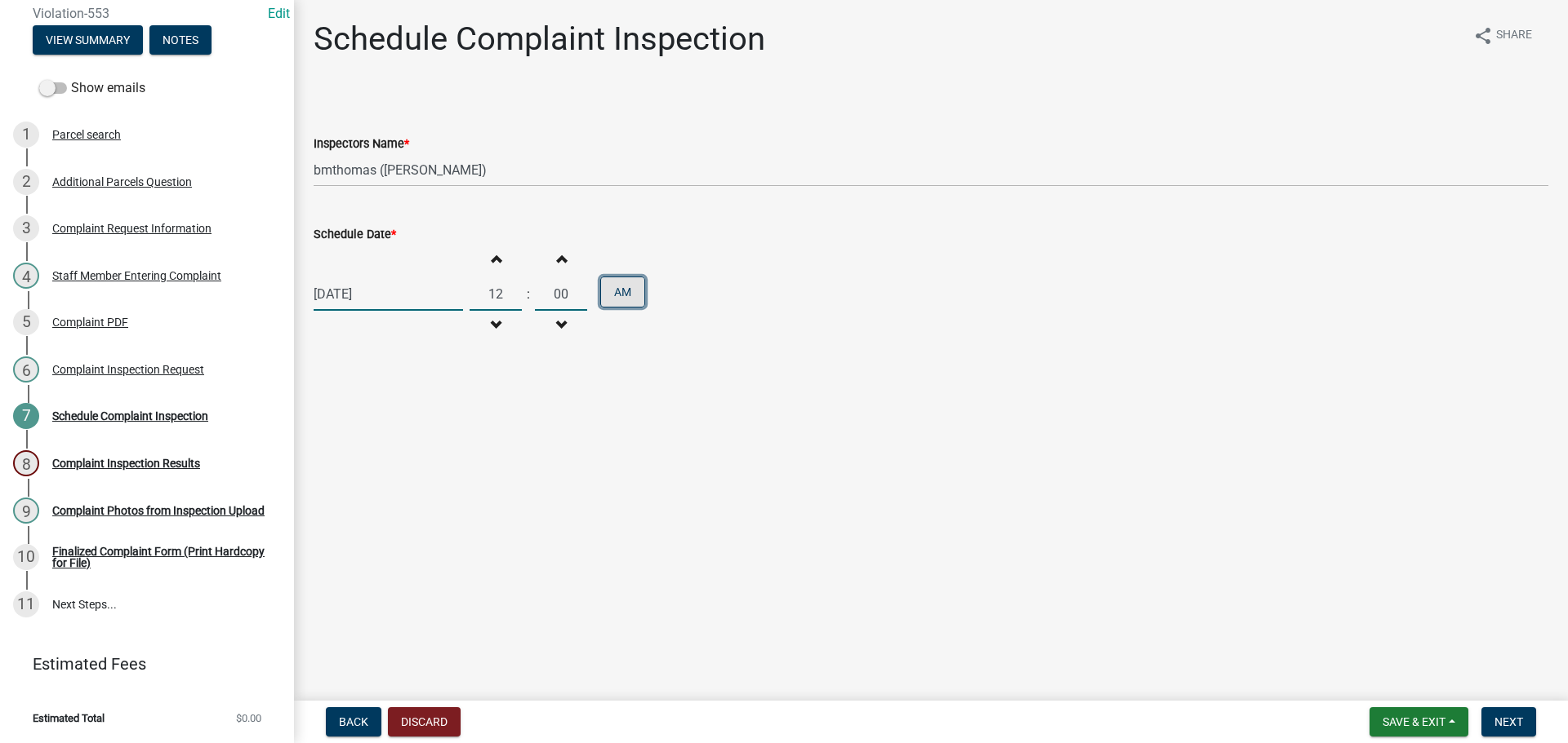
click at [643, 308] on button "AM" at bounding box center [622, 292] width 45 height 31
click at [705, 432] on main "Schedule Complaint Inspection share Share Inspectors Name * Select Item... bmth…" at bounding box center [930, 347] width 1274 height 694
click at [1498, 722] on span "Next" at bounding box center [1508, 722] width 28 height 13
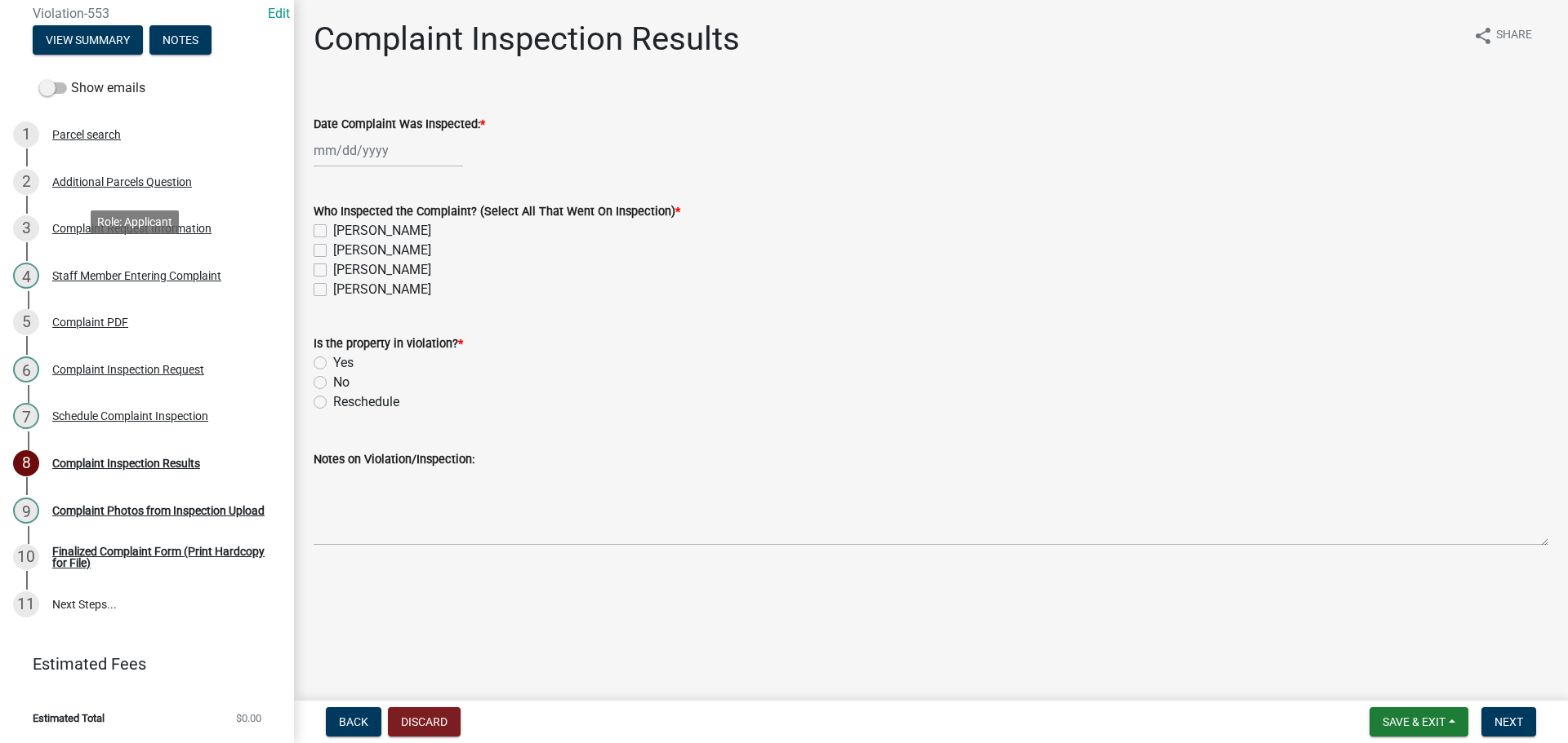
click at [128, 317] on div "Complaint PDF" at bounding box center [90, 322] width 76 height 12
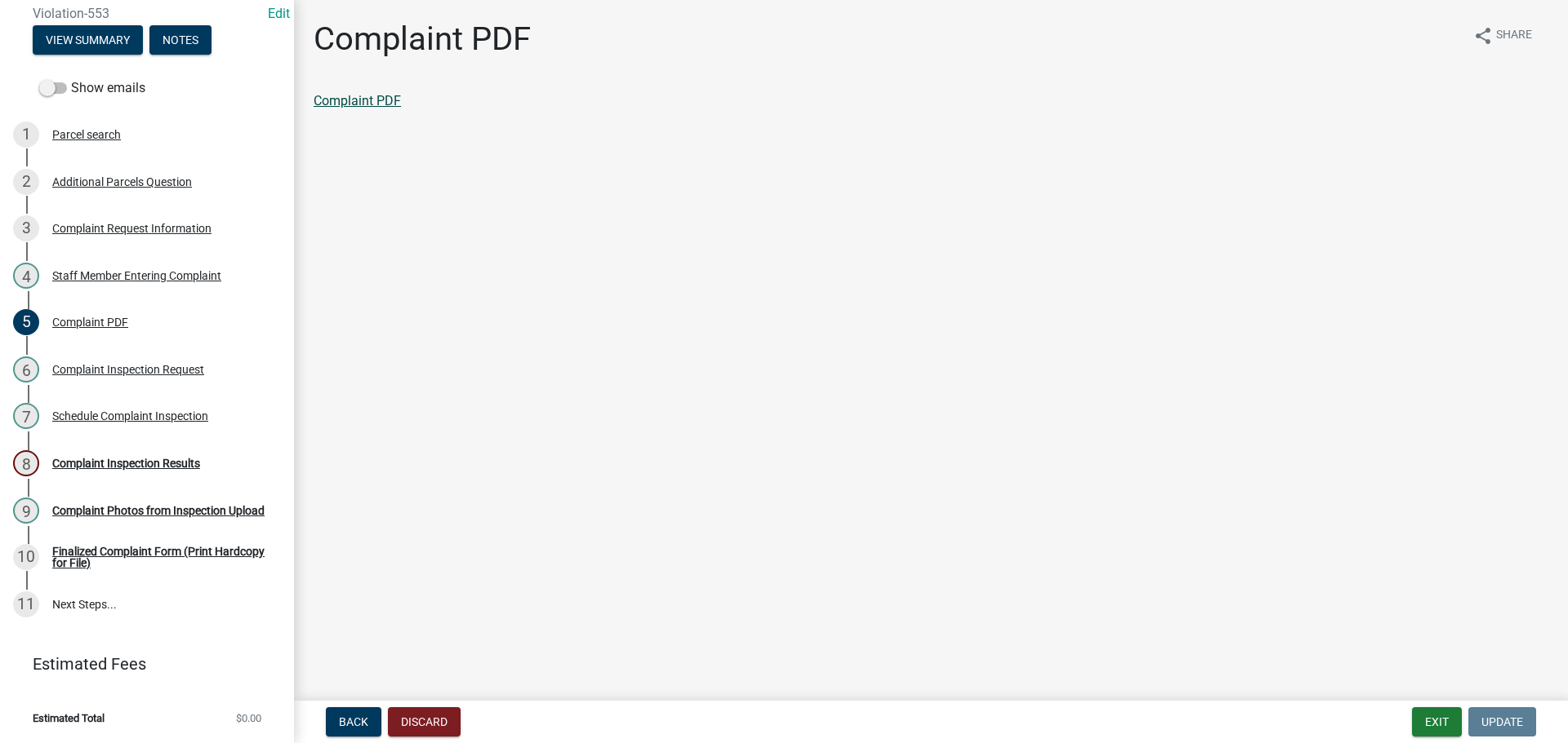
click at [381, 109] on link "Complaint PDF" at bounding box center [357, 101] width 87 height 15
